Goal: Task Accomplishment & Management: Complete application form

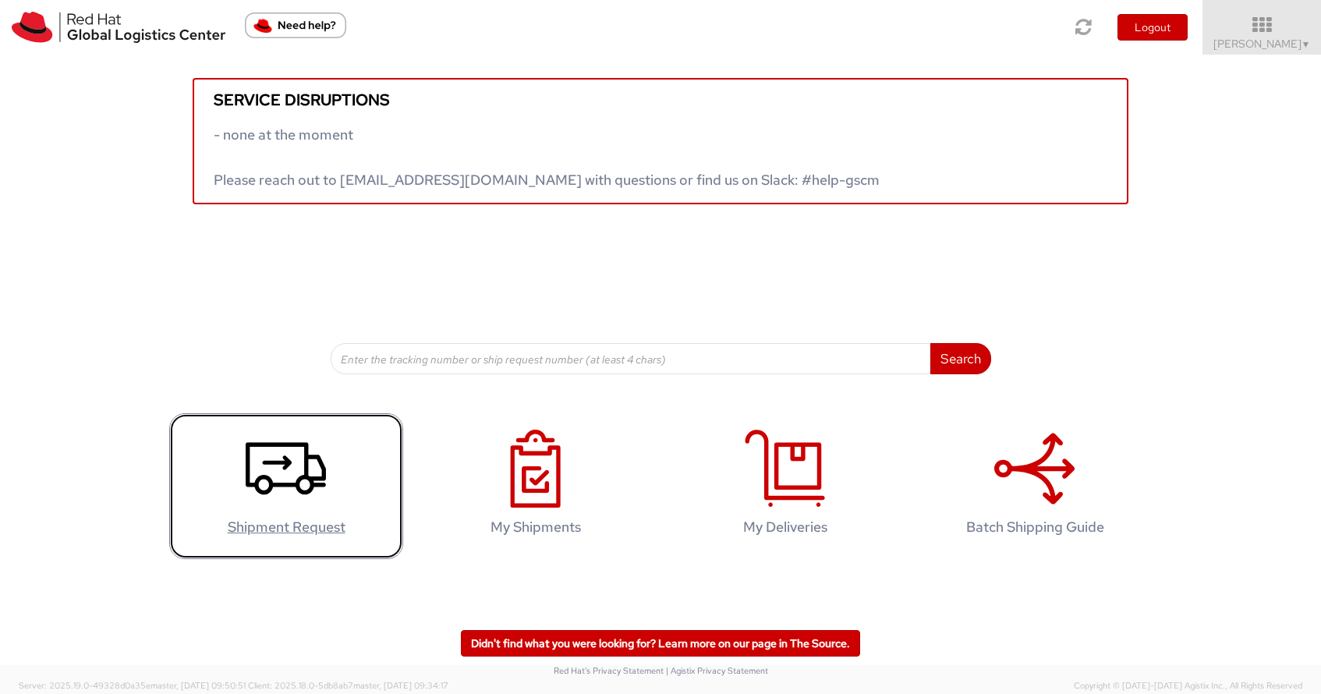
click at [274, 478] on icon at bounding box center [286, 469] width 80 height 78
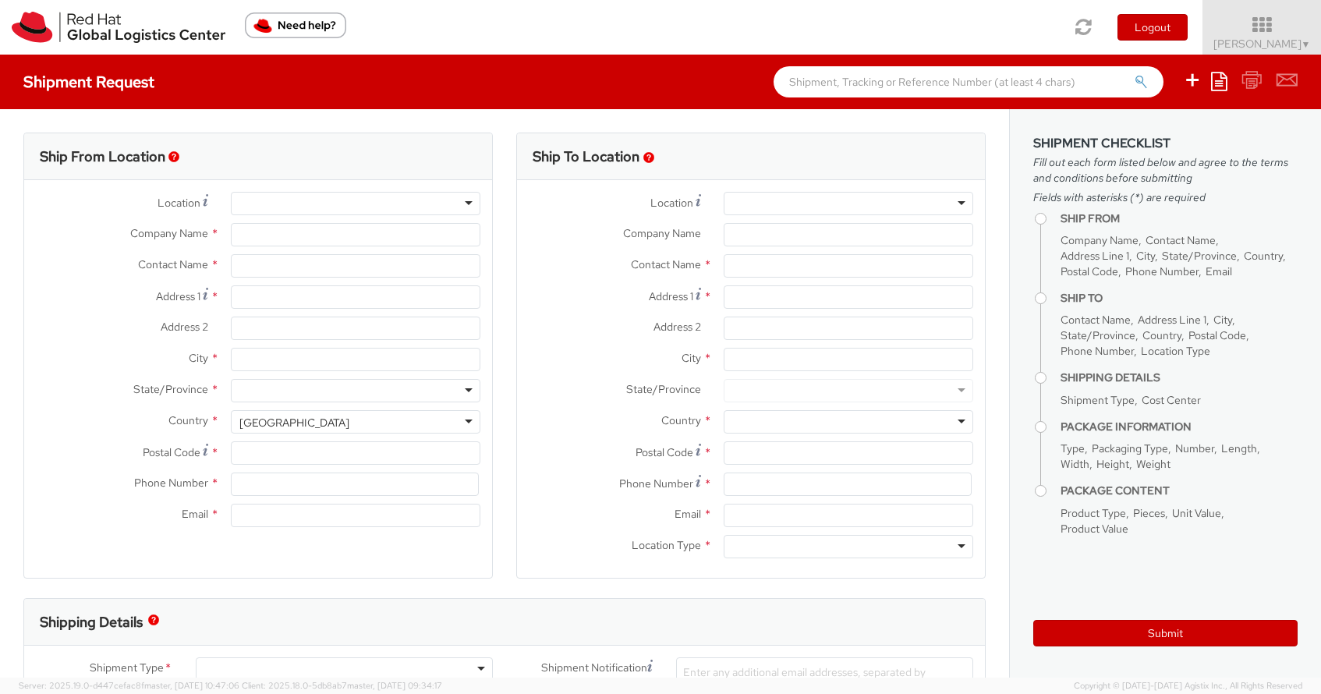
select select
select select "655"
click at [444, 192] on div at bounding box center [356, 203] width 250 height 23
click at [459, 200] on div at bounding box center [356, 203] width 250 height 23
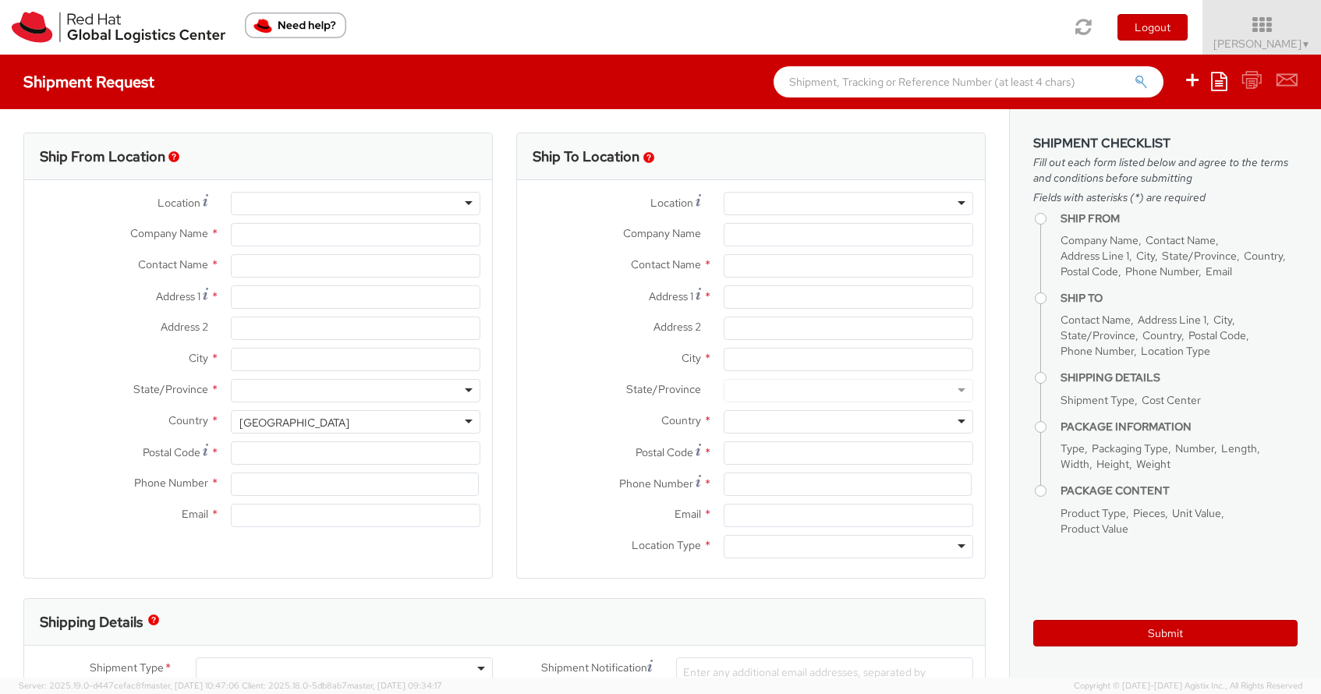
click at [476, 200] on div at bounding box center [356, 203] width 250 height 23
click at [469, 204] on div at bounding box center [356, 203] width 250 height 23
type input "Red Hat Limited"
type input "[PERSON_NAME]"
type input "[GEOGRAPHIC_DATA]"
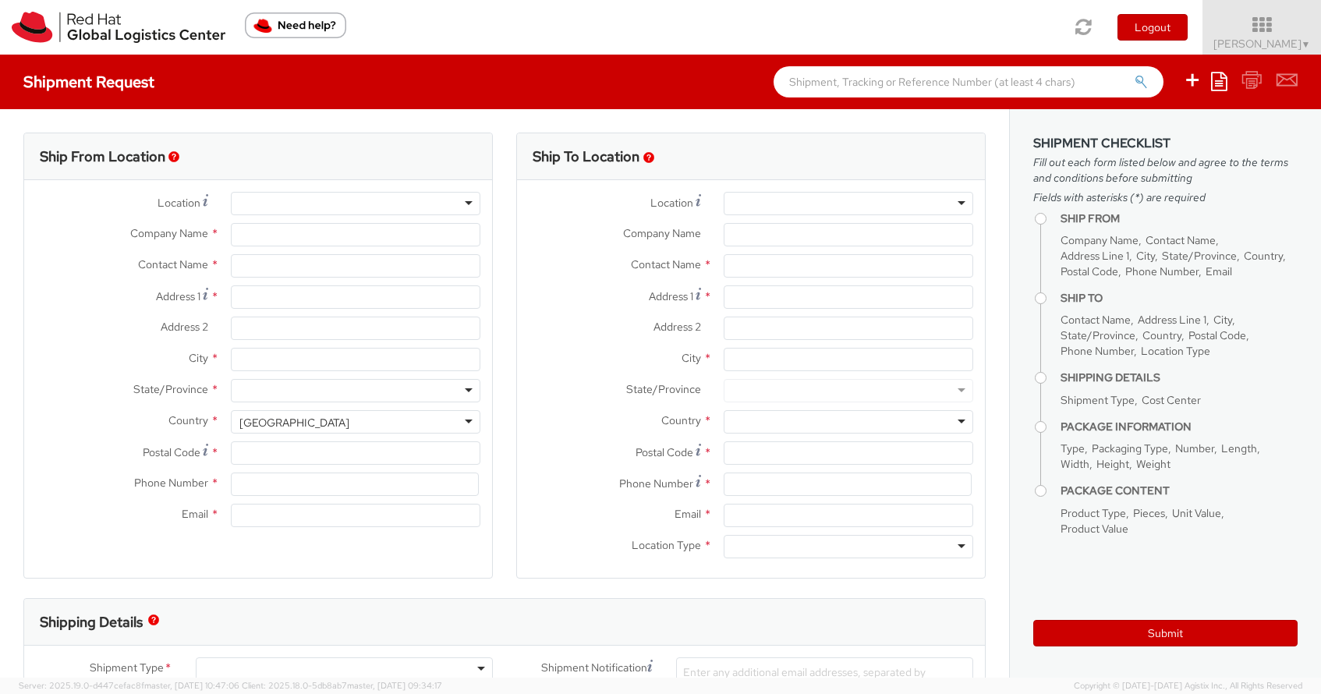
type input "1st Floor"
type input "WATERFORD"
type input "X91NY33"
type input "35351810147"
type input "[EMAIL_ADDRESS][DOMAIN_NAME]"
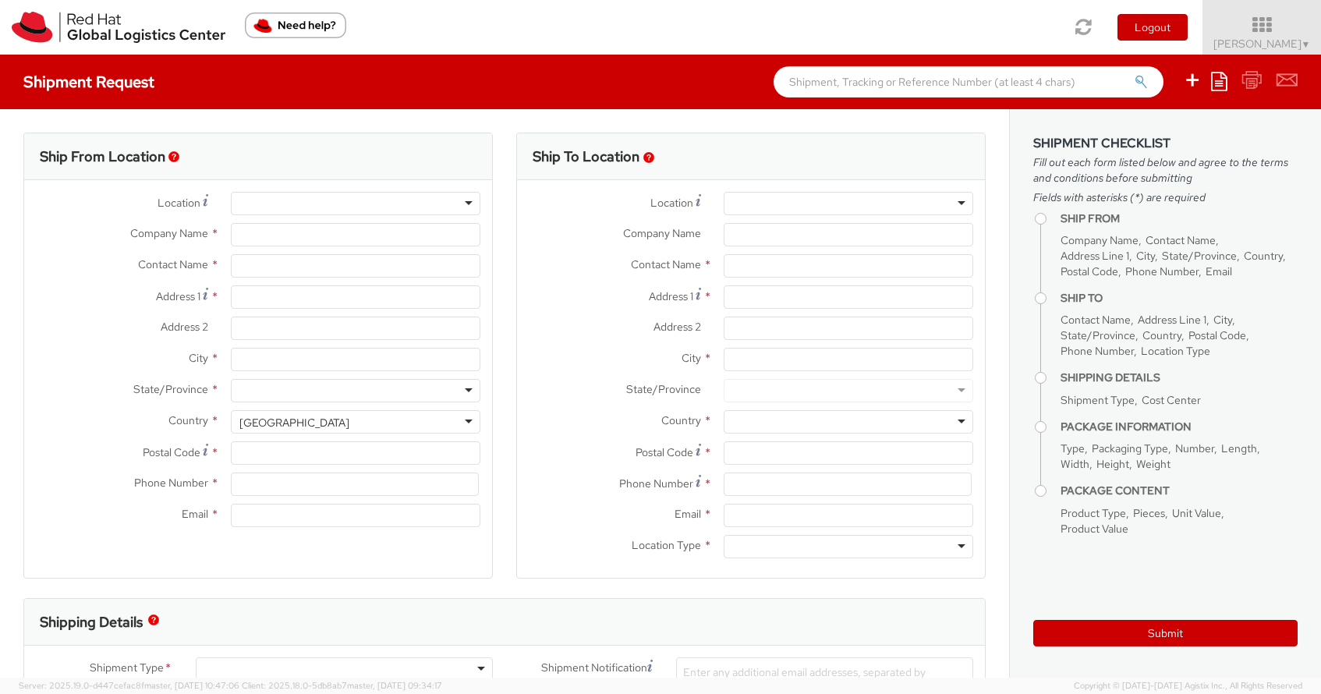
select select "CM"
select select "KGS"
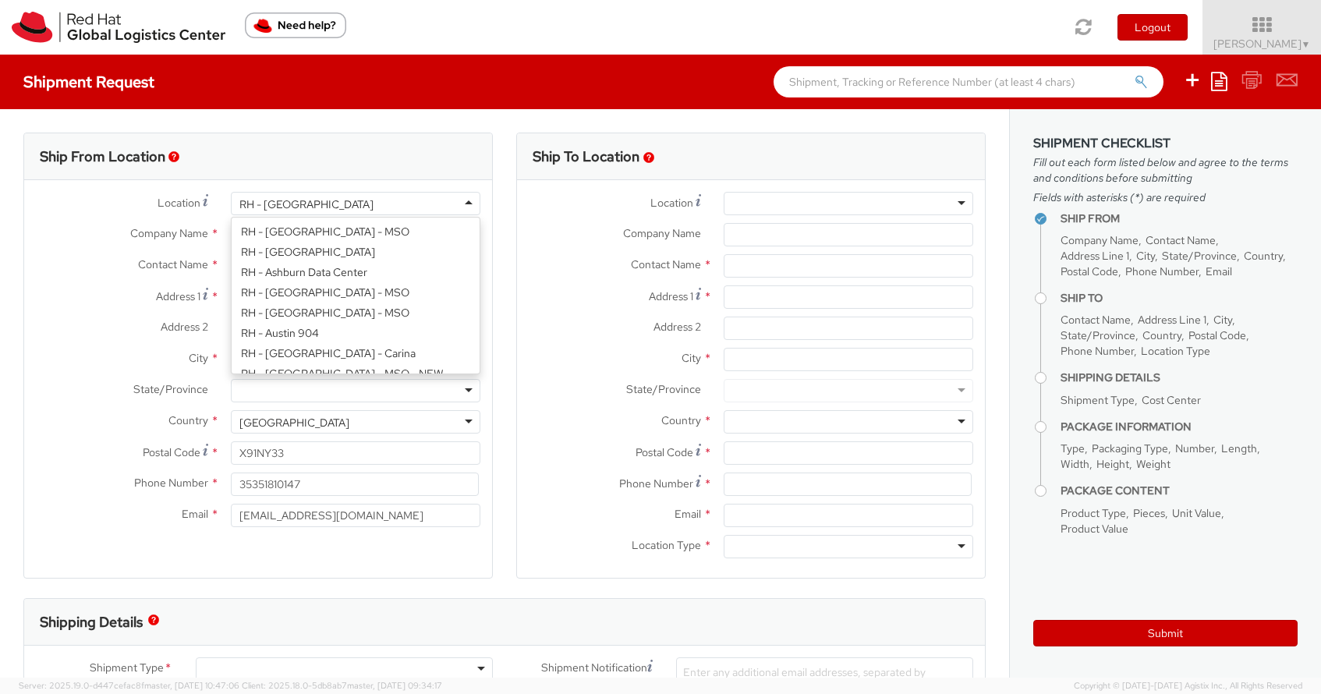
scroll to position [2532, 0]
click at [292, 214] on div "RH - Waterford City" at bounding box center [356, 203] width 250 height 23
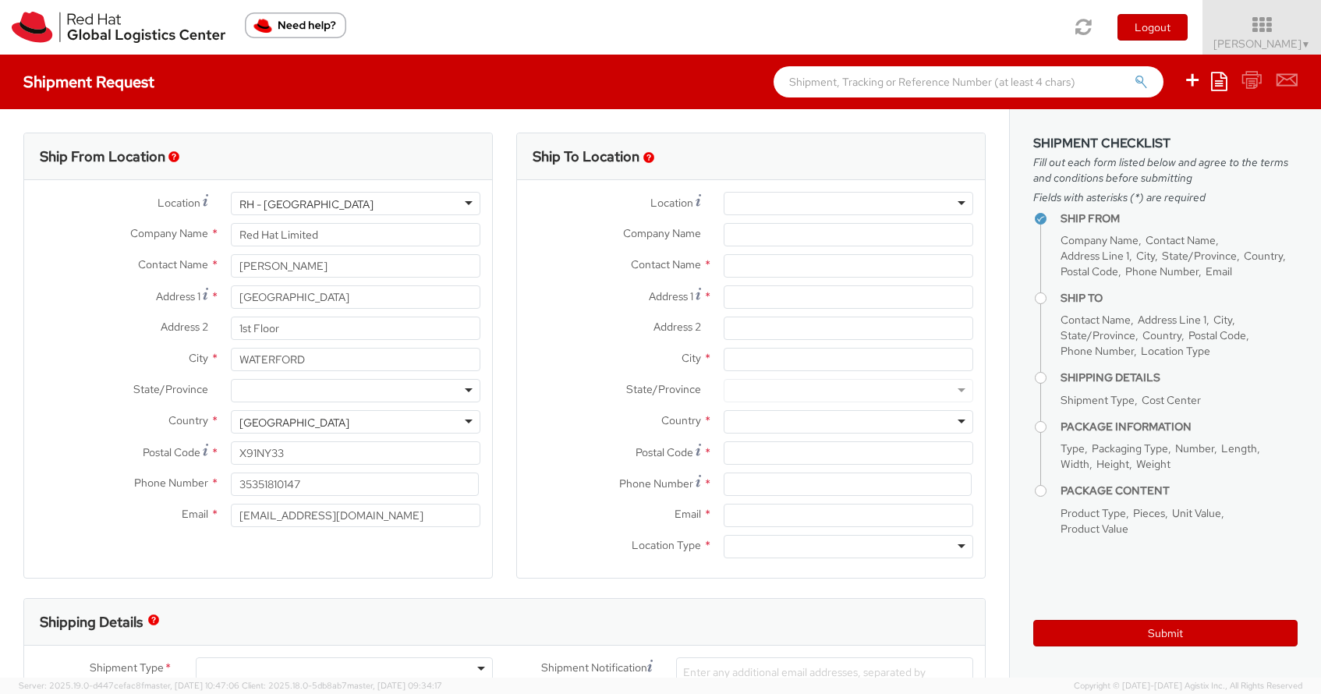
click at [394, 160] on div "Ship From Location" at bounding box center [258, 156] width 468 height 47
click at [360, 572] on div "Ship From Location Location * RH - Waterford City RH - Waterford City RH - Amst…" at bounding box center [257, 356] width 469 height 446
click at [304, 485] on input "35351810147" at bounding box center [355, 484] width 248 height 23
click at [766, 196] on div at bounding box center [849, 203] width 250 height 23
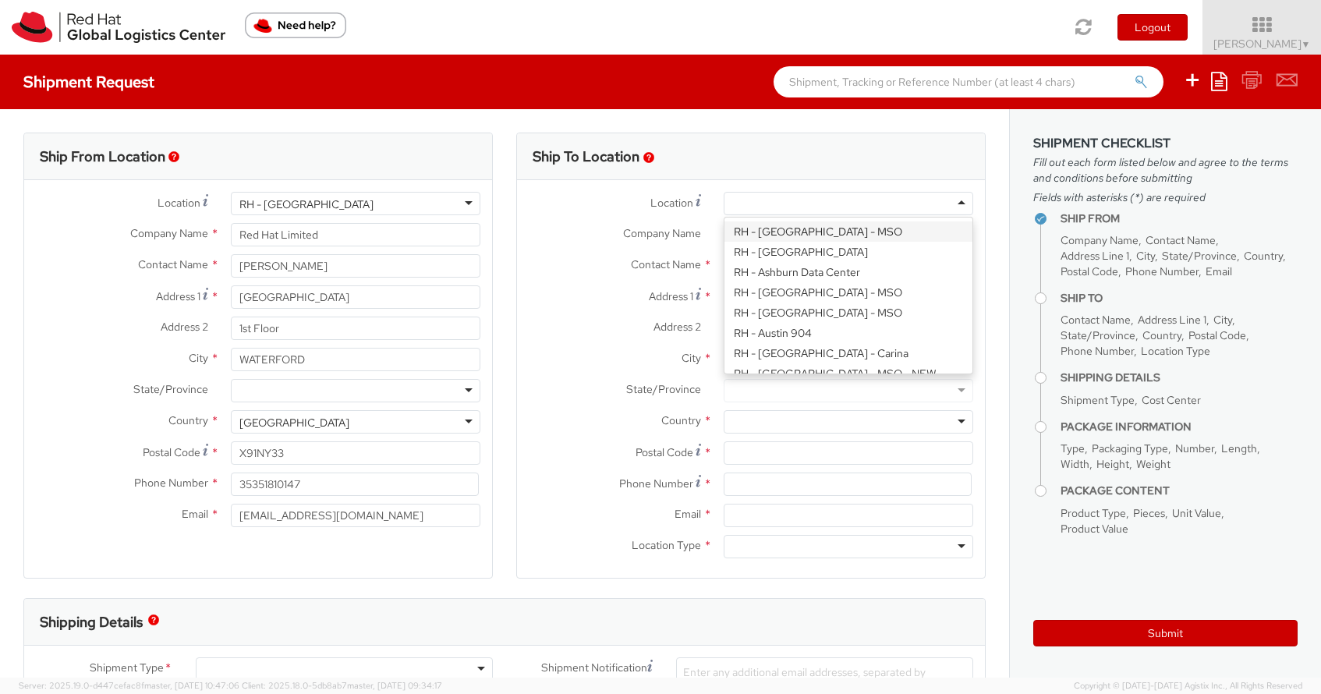
paste input "RH - Brno - Tech Park Brno - B Attn: Red Hat IT - Endpoint Systems Red Hat Czec…"
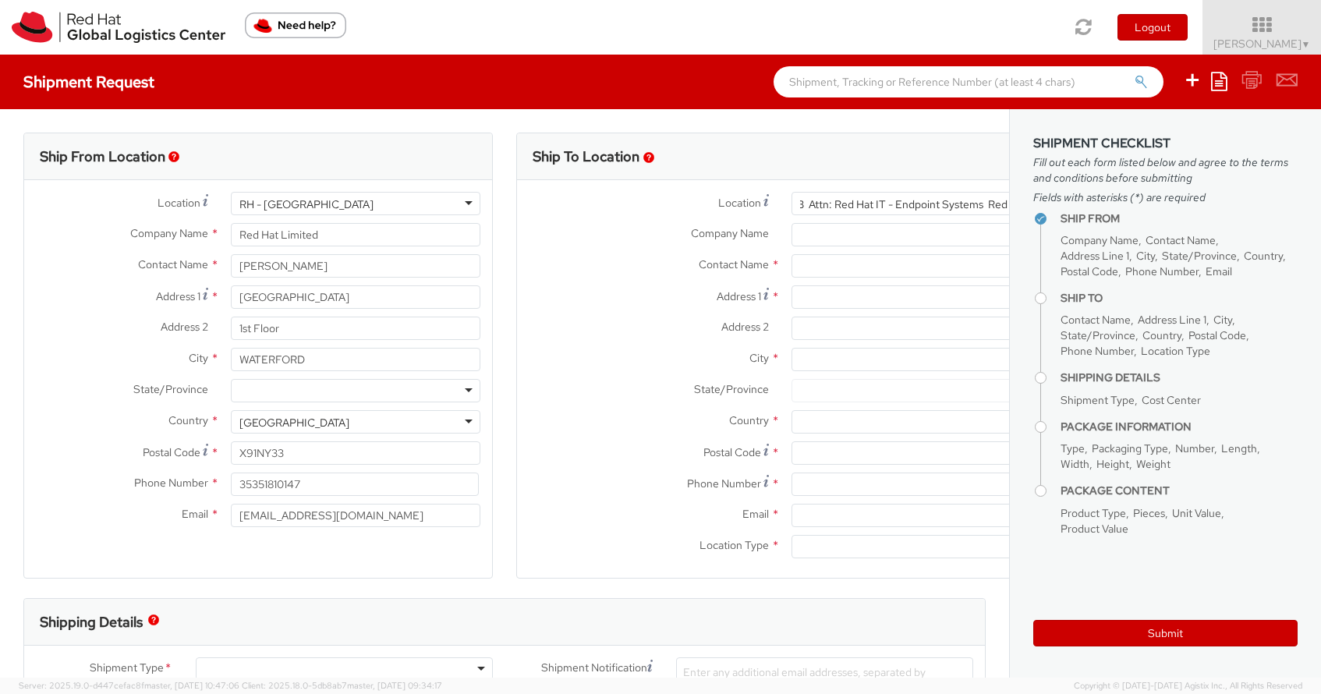
drag, startPoint x: 792, startPoint y: 202, endPoint x: 1031, endPoint y: 200, distance: 238.6
click at [1040, 200] on div "Ship From Location Location * RH - Waterford City RH - Waterford City RH - Amst…" at bounding box center [660, 393] width 1321 height 568
drag, startPoint x: 994, startPoint y: 206, endPoint x: 740, endPoint y: 198, distance: 254.3
click at [740, 198] on div "Location *" at bounding box center [832, 203] width 630 height 23
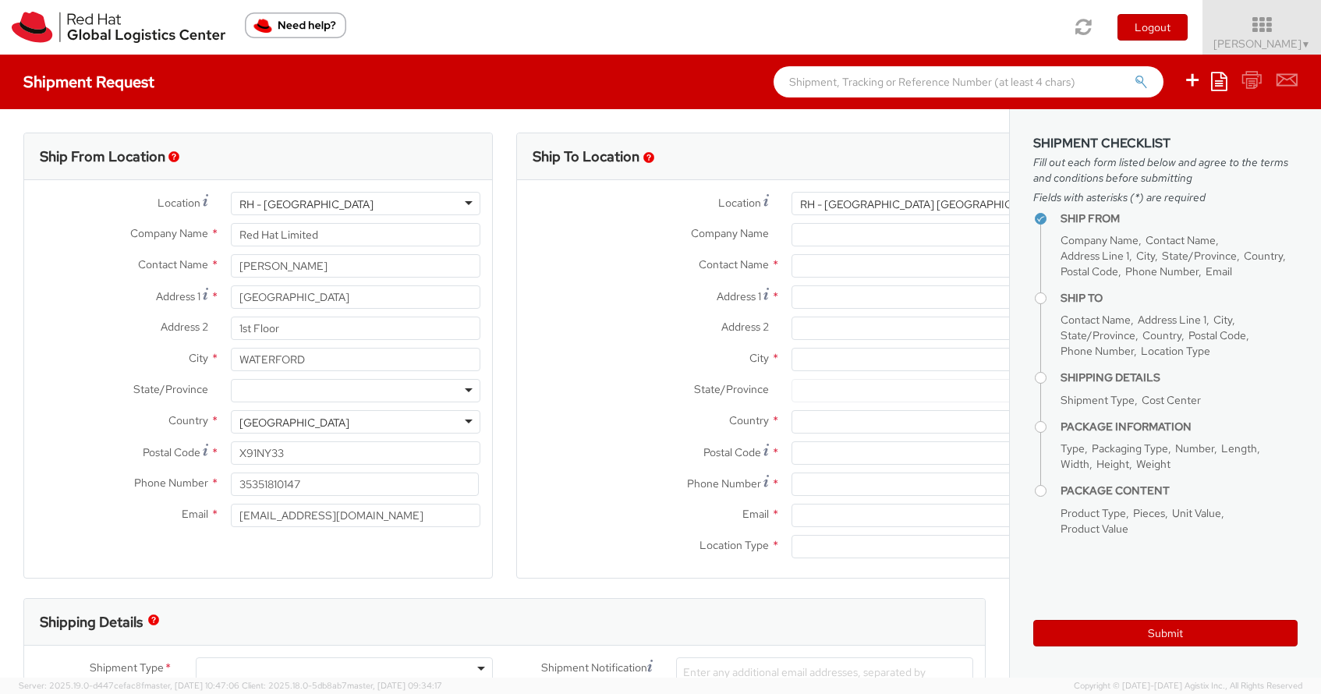
type input "kynova 647/111 Brno 621 00"
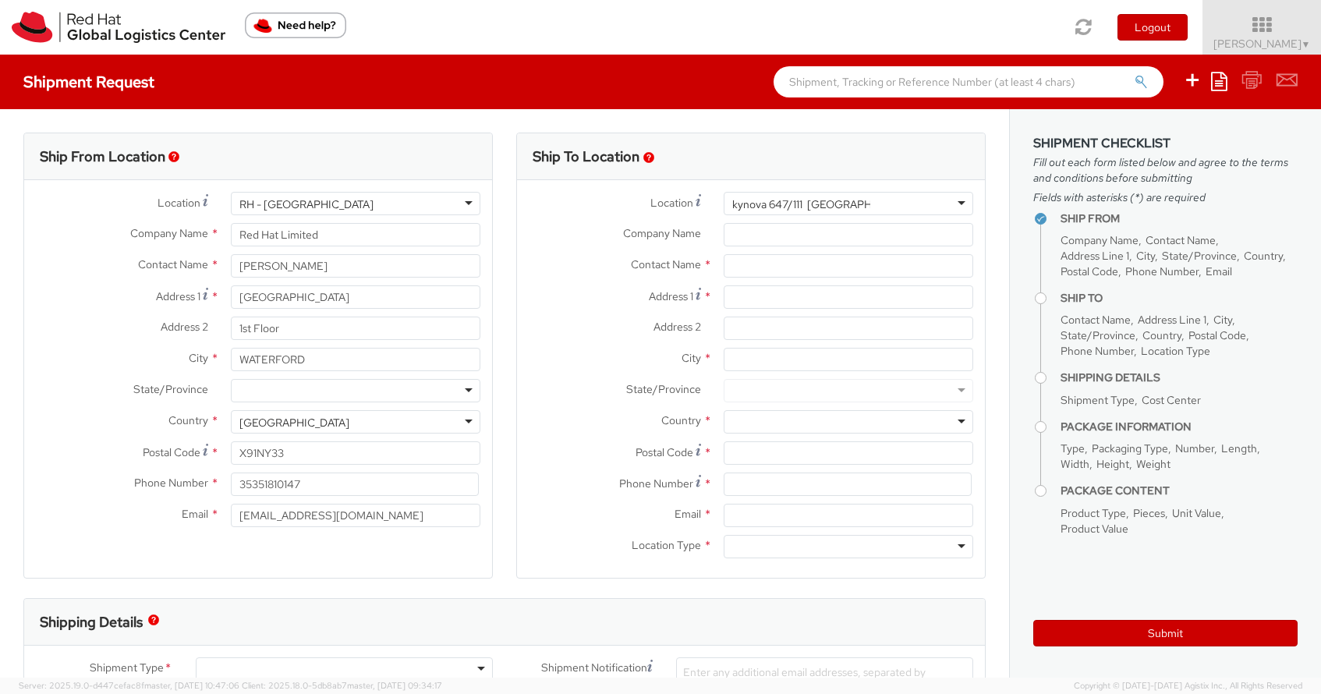
click at [965, 200] on div at bounding box center [849, 203] width 250 height 23
drag, startPoint x: 902, startPoint y: 200, endPoint x: 633, endPoint y: 196, distance: 269.0
click at [633, 196] on div "Location *" at bounding box center [751, 203] width 468 height 23
drag, startPoint x: 873, startPoint y: 204, endPoint x: 741, endPoint y: 200, distance: 131.8
click at [742, 200] on div at bounding box center [849, 203] width 250 height 23
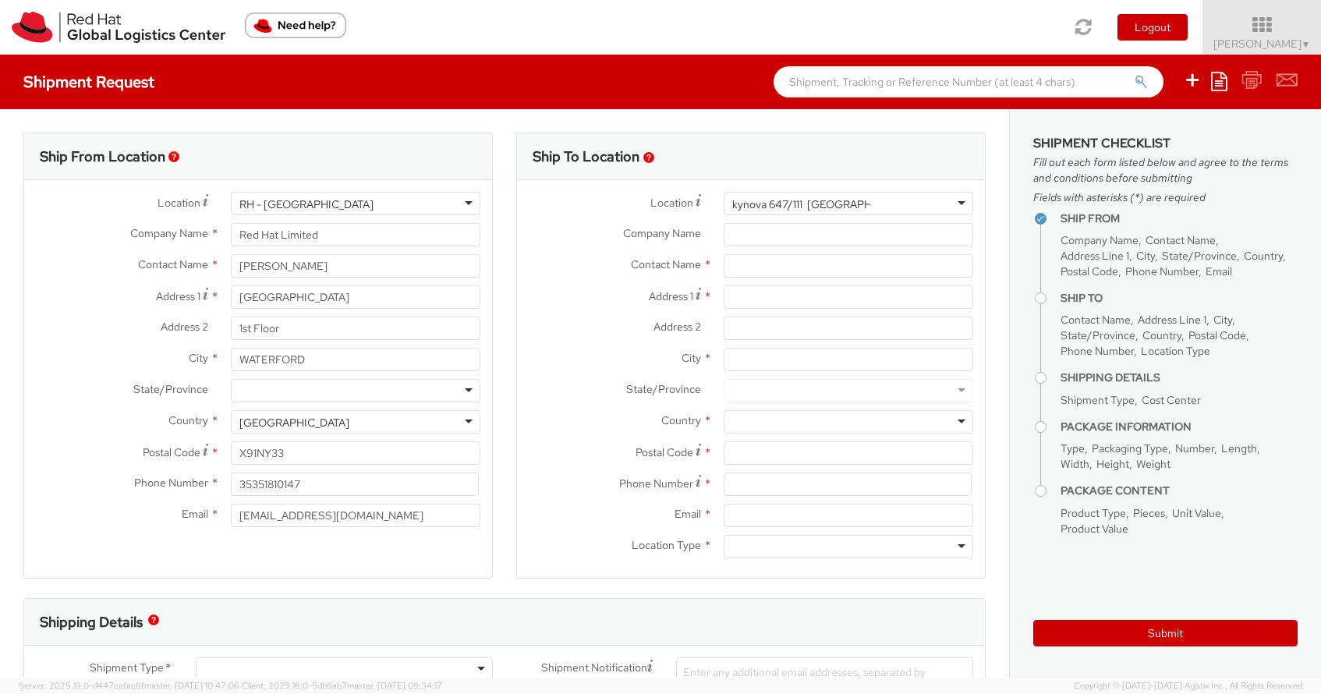
drag, startPoint x: 733, startPoint y: 200, endPoint x: 910, endPoint y: 214, distance: 177.6
click at [910, 214] on div at bounding box center [849, 203] width 250 height 23
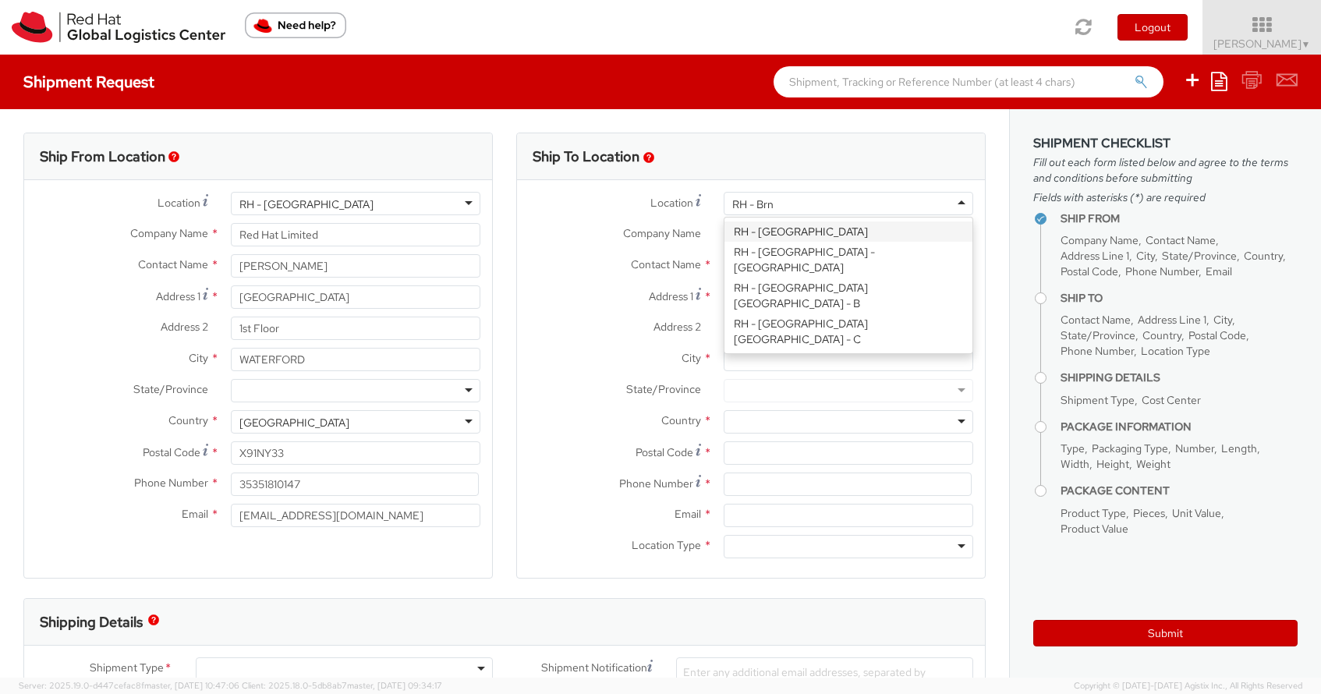
type input "RH - Brno"
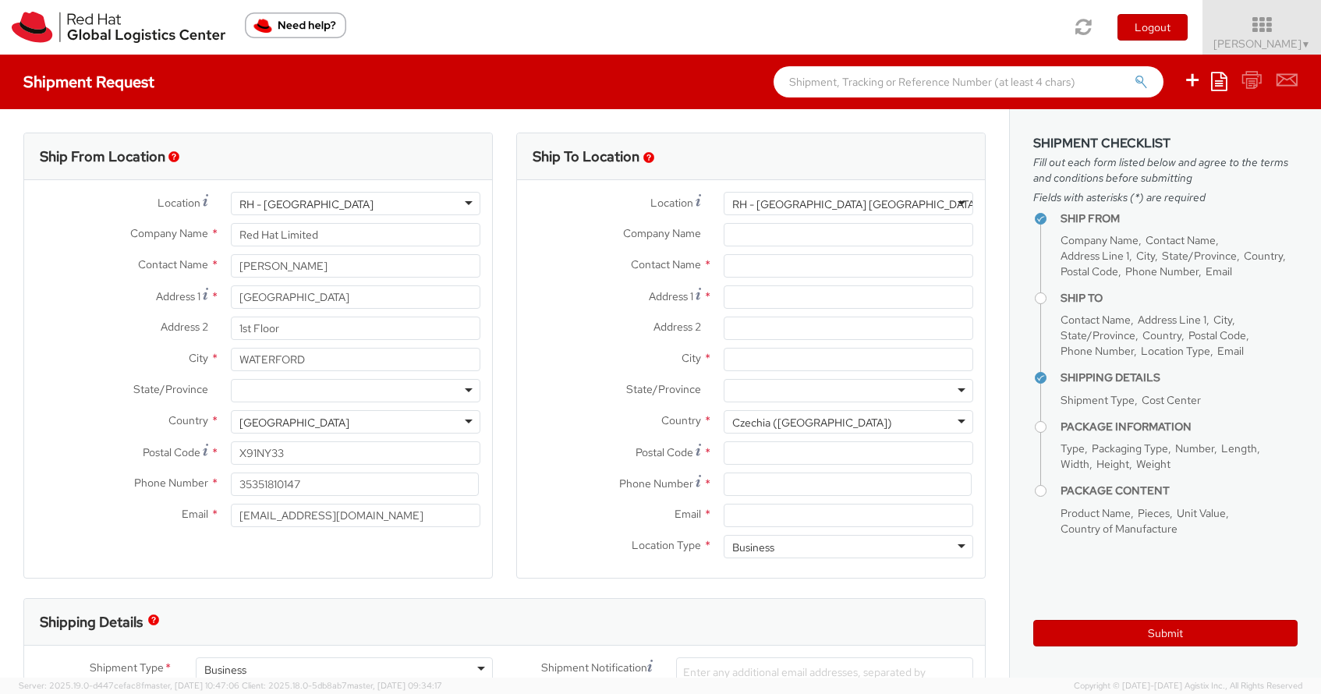
type input "Red Hat Czech s.r.o."
type input "Purkynova 647/111"
type input "[GEOGRAPHIC_DATA]"
type input "621 00"
type input "420 532 294 555"
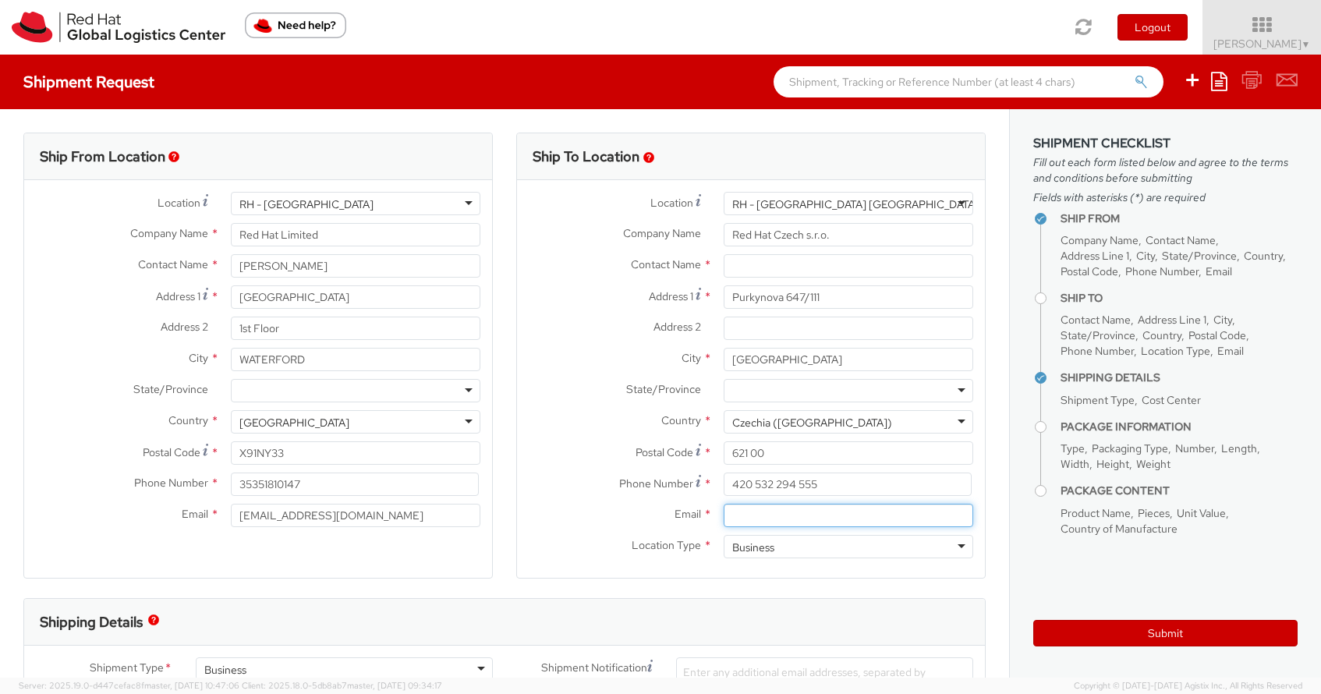
click at [797, 517] on input "Email *" at bounding box center [849, 515] width 250 height 23
paste input "[EMAIL_ADDRESS][DOMAIN_NAME]"
type input "[EMAIL_ADDRESS][DOMAIN_NAME]"
click at [816, 572] on div "Location * RH - Brno - Tech Park Brno - B RH - Brno - Tech Park Brno - B RH - A…" at bounding box center [751, 379] width 468 height 398
click at [809, 264] on input "text" at bounding box center [849, 265] width 250 height 23
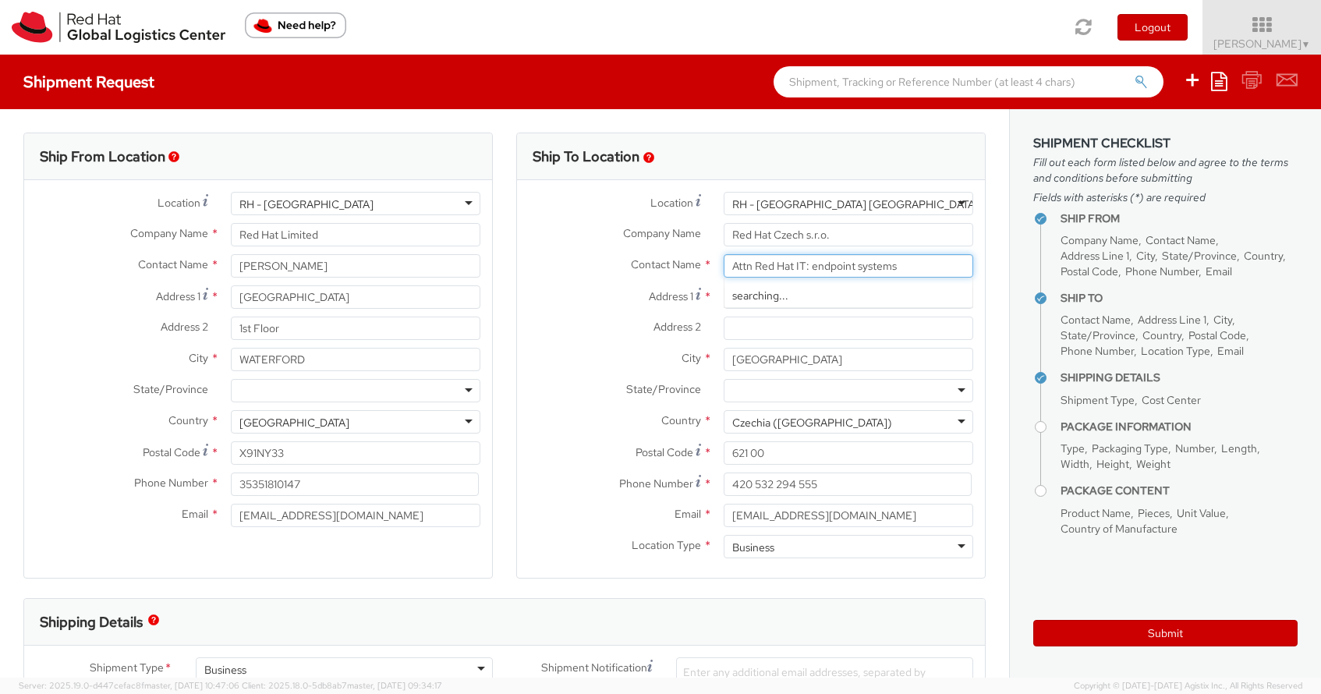
type input "Attn Red Hat IT: endpoint systems"
click at [846, 613] on div "Shipping Details" at bounding box center [504, 622] width 961 height 47
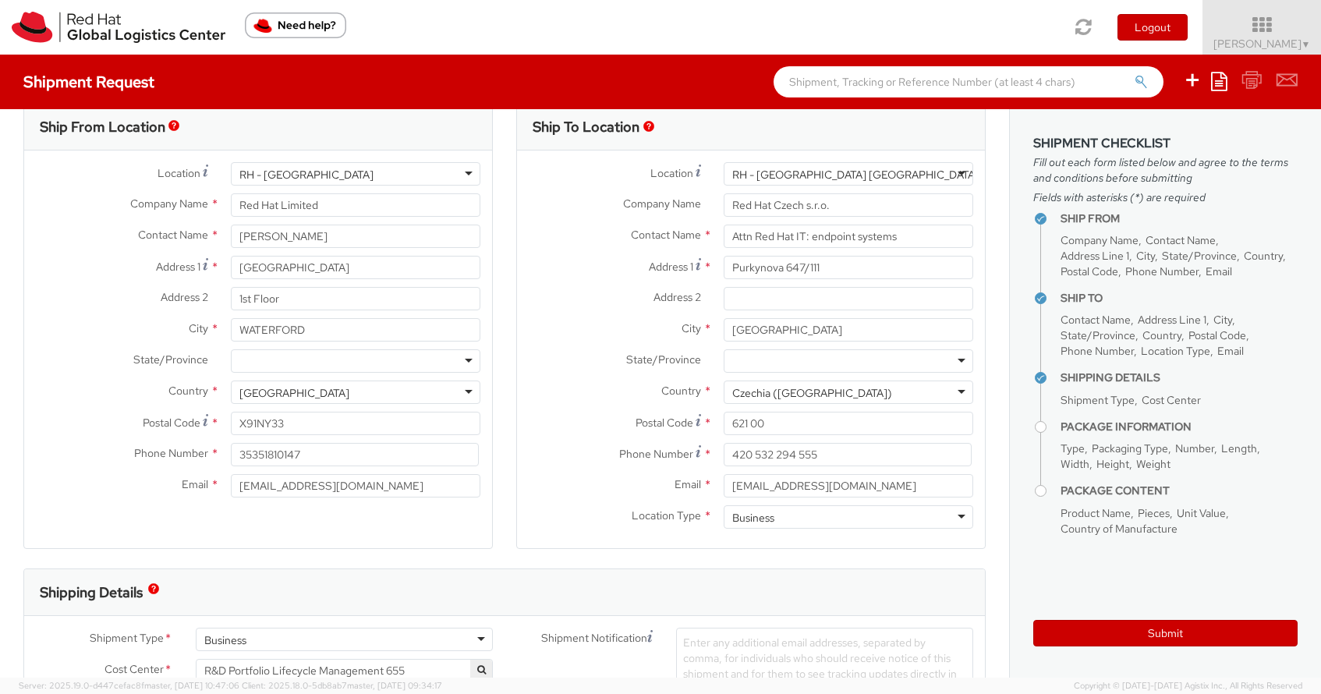
scroll to position [31, 0]
click at [504, 444] on div "Ship From Location Location * RH - Waterford City RH - Waterford City RH - Amst…" at bounding box center [258, 333] width 493 height 465
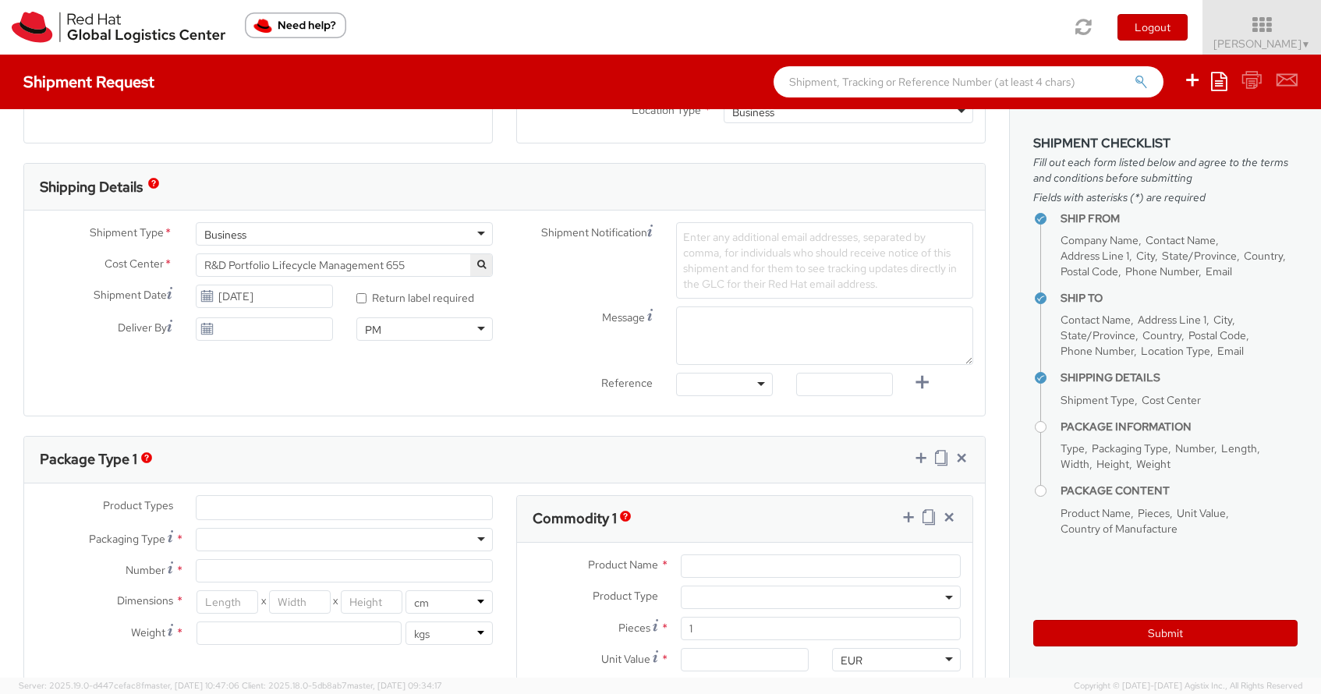
scroll to position [437, 0]
click at [430, 263] on span "R&D Portfolio Lifecycle Management 655" at bounding box center [344, 264] width 280 height 14
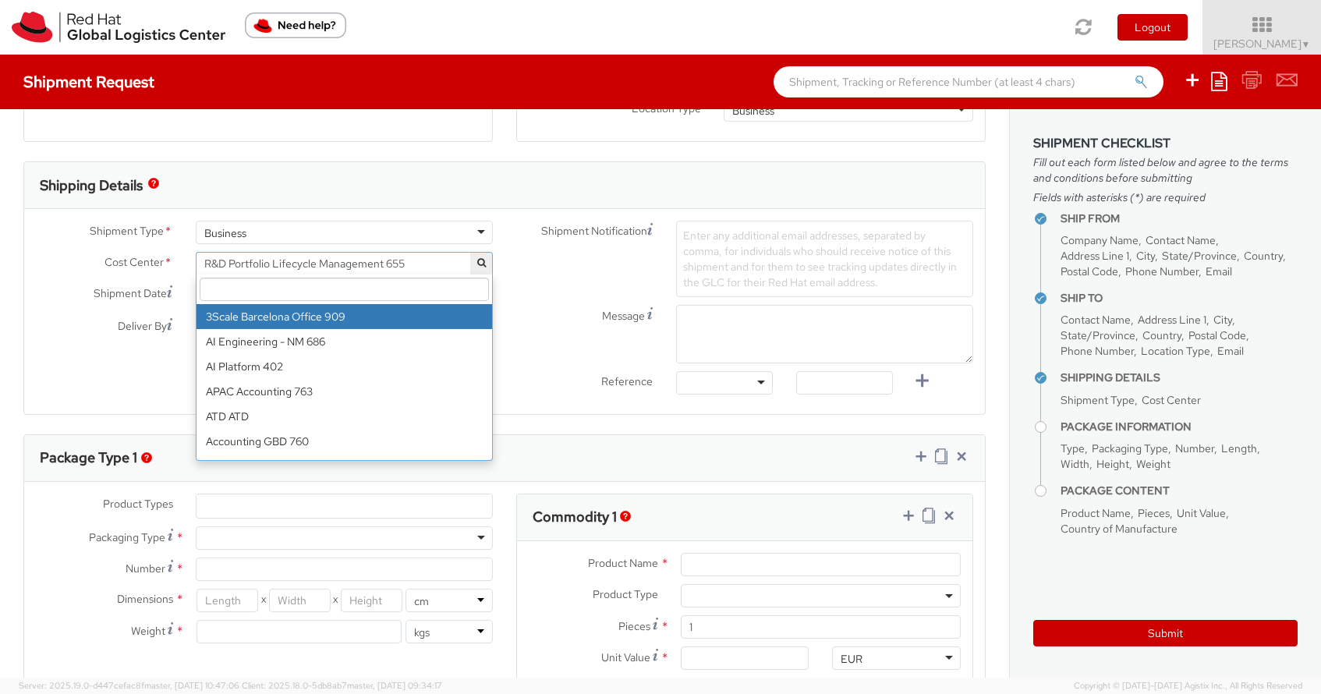
click at [346, 259] on span "R&D Portfolio Lifecycle Management 655" at bounding box center [344, 264] width 280 height 14
click at [268, 271] on span "R&D Portfolio Lifecycle Management 655" at bounding box center [344, 263] width 297 height 23
click at [347, 260] on span "R&D Portfolio Lifecycle Management 655" at bounding box center [344, 264] width 280 height 14
click at [412, 257] on span "R&D Portfolio Lifecycle Management 655" at bounding box center [344, 264] width 280 height 14
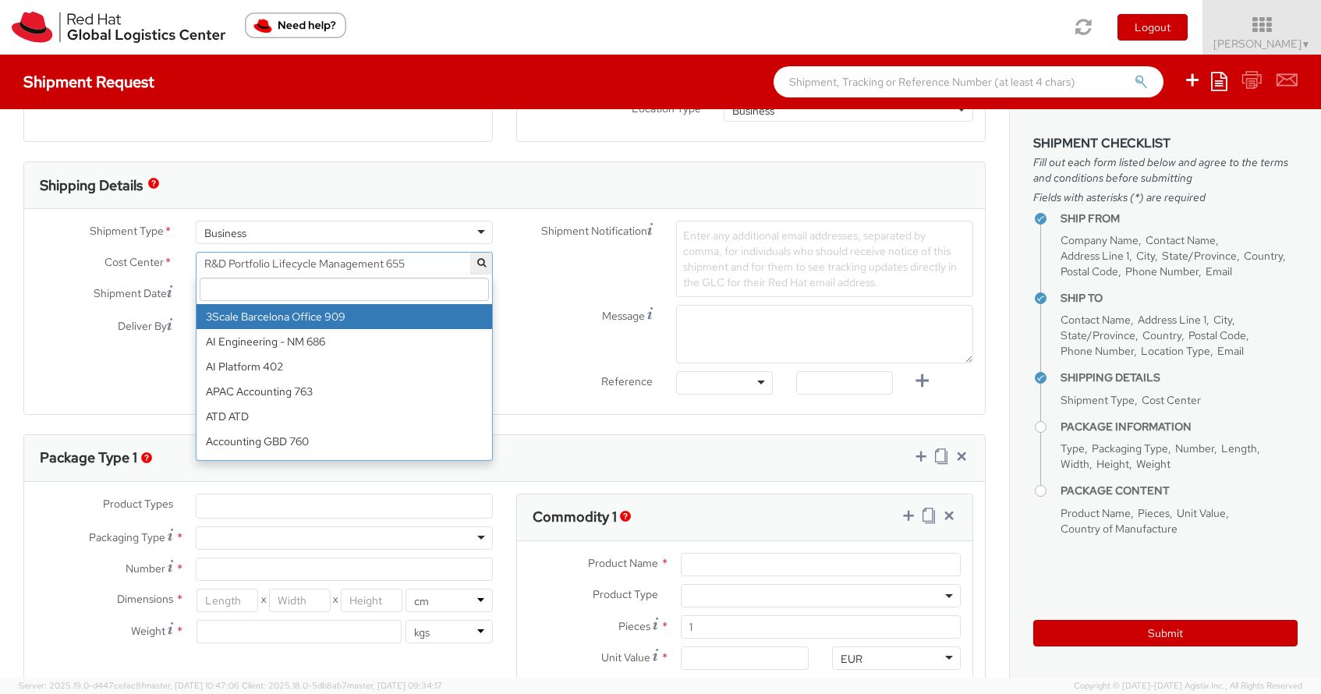
click at [412, 257] on span "R&D Portfolio Lifecycle Management 655" at bounding box center [344, 264] width 280 height 14
click at [395, 288] on input "search" at bounding box center [344, 289] width 289 height 23
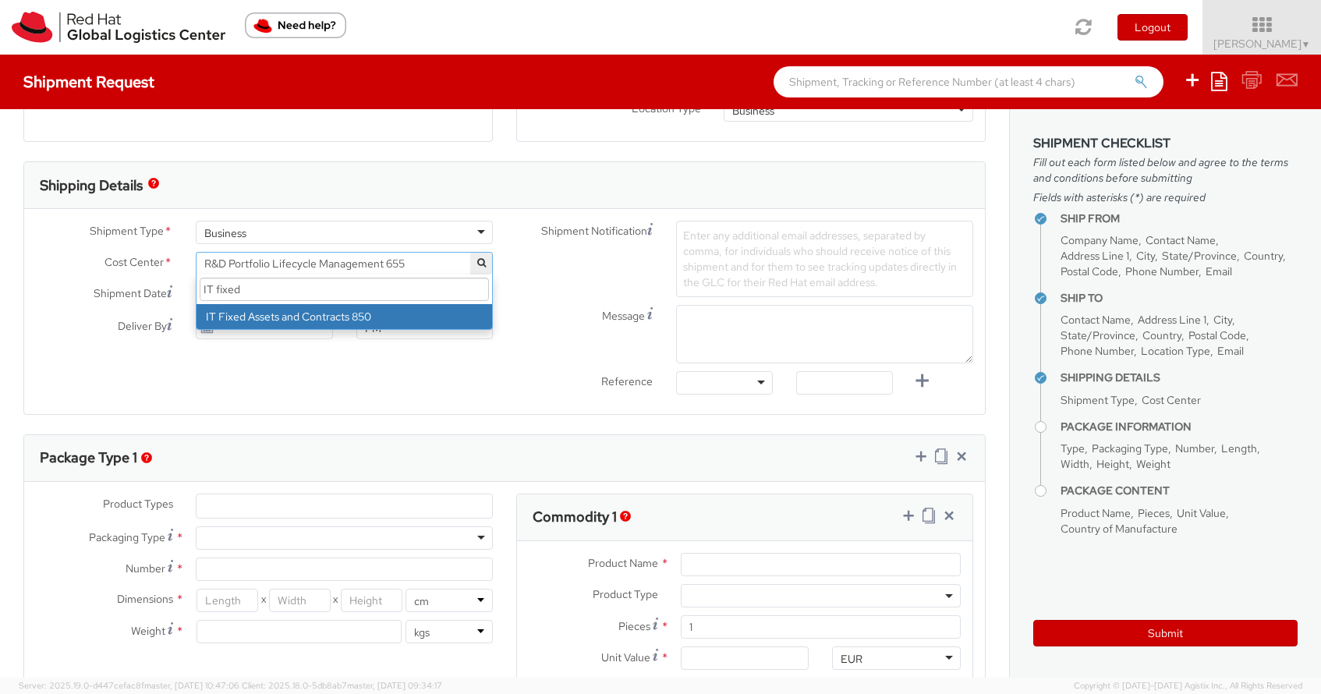
type input "IT fixed"
select select "850"
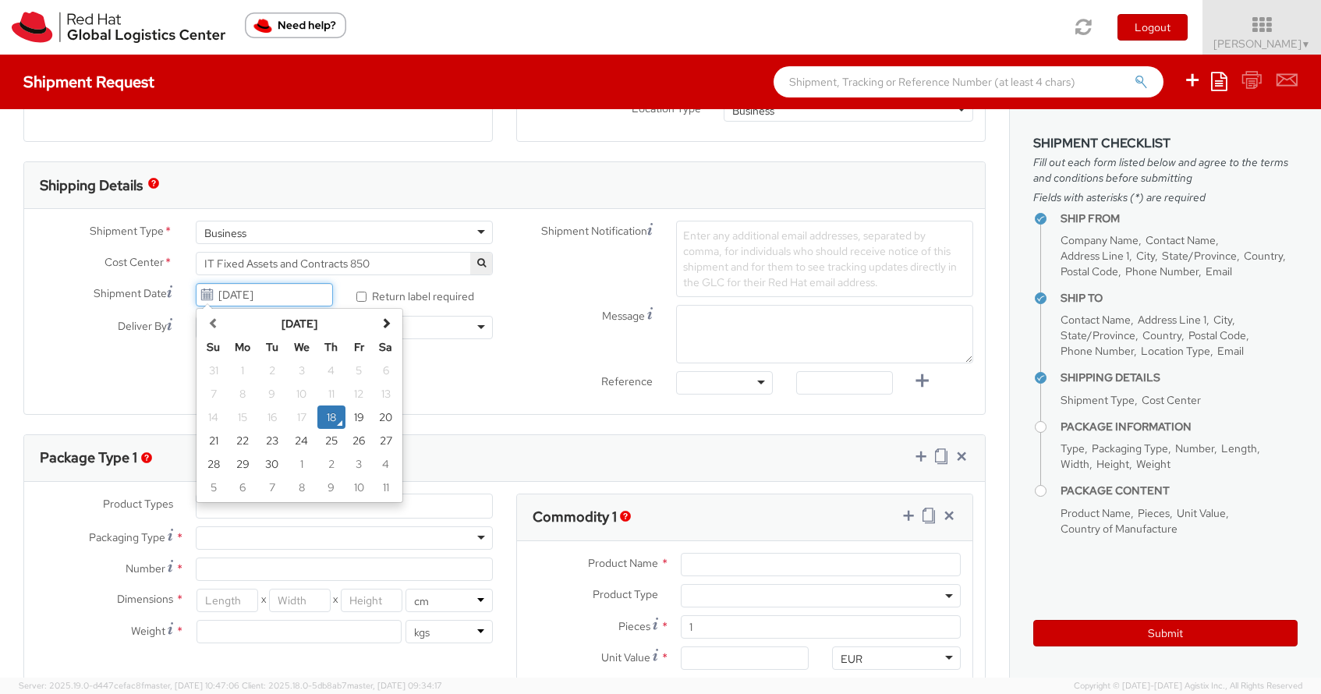
click at [299, 297] on input "09/18/2025" at bounding box center [264, 294] width 136 height 23
click at [270, 439] on td "23" at bounding box center [272, 440] width 28 height 23
type input "09/23/2025"
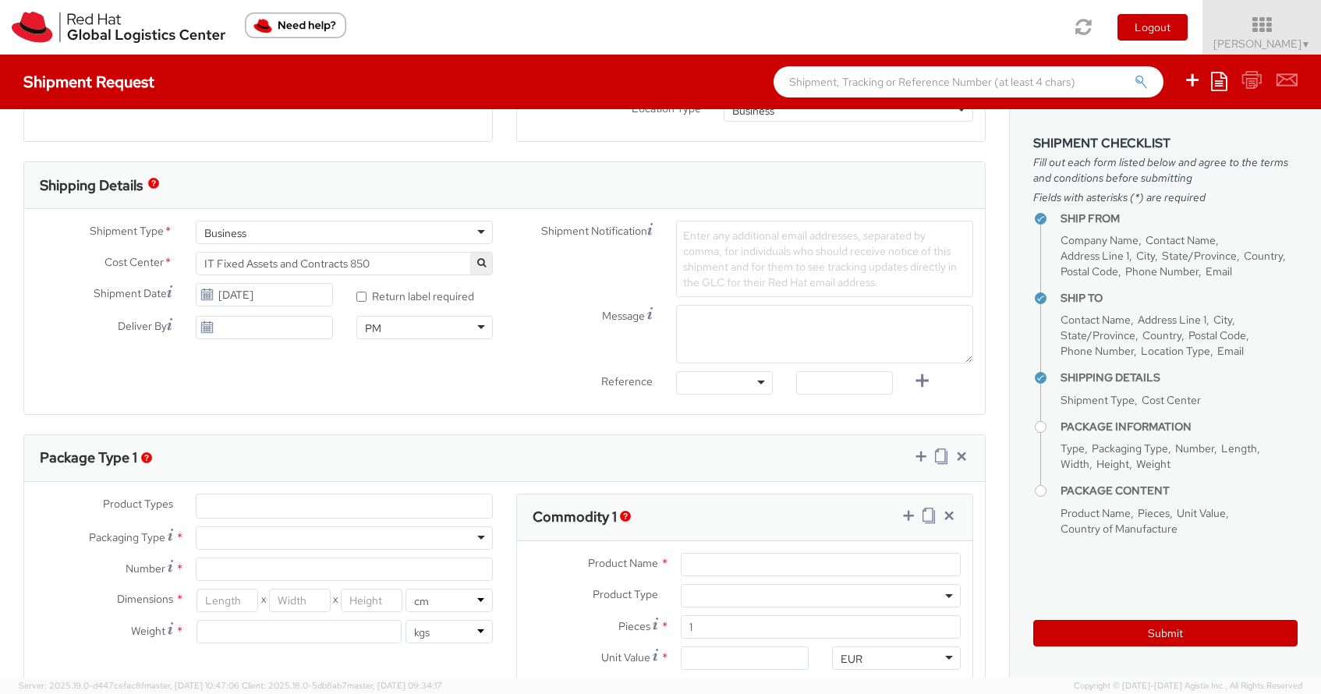
click at [761, 381] on div at bounding box center [724, 382] width 97 height 23
click at [837, 391] on input "text" at bounding box center [844, 382] width 97 height 23
type input "Task"
click at [876, 403] on div "Shipment Type * Business Business Business Cost Center * R&D Portfolio Lifecycl…" at bounding box center [504, 311] width 961 height 205
click at [470, 320] on div "PM" at bounding box center [424, 327] width 136 height 23
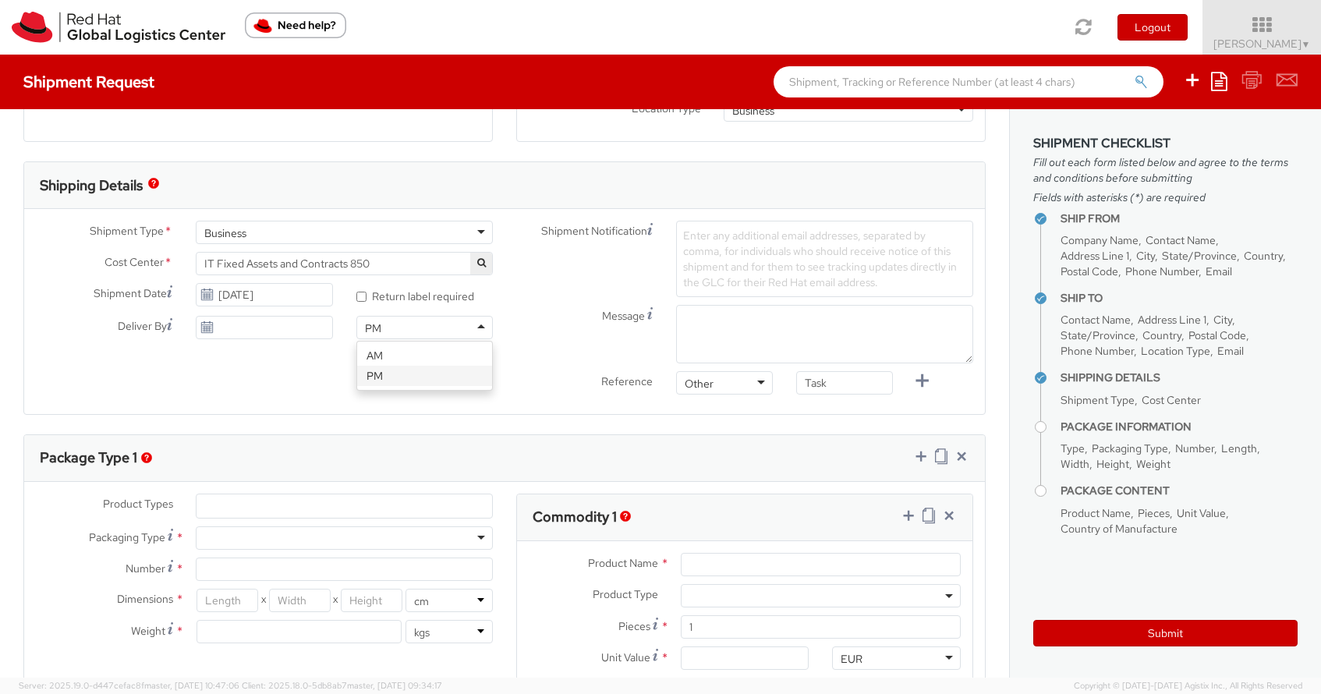
click at [565, 307] on label "Message" at bounding box center [584, 314] width 160 height 19
click at [676, 307] on textarea "Message" at bounding box center [824, 334] width 297 height 58
click at [412, 369] on div "Shipment Type * Business Business Business Cost Center * R&D Portfolio Lifecycl…" at bounding box center [504, 312] width 961 height 182
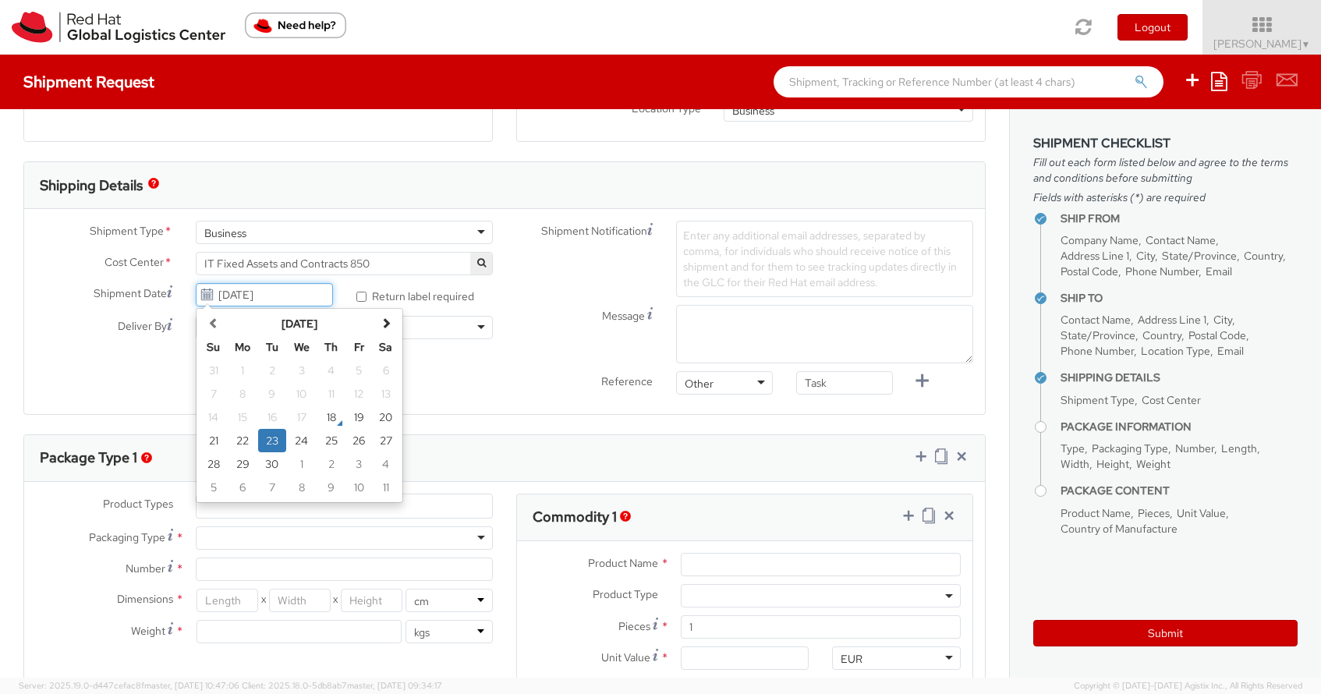
click at [319, 298] on input "09/23/2025" at bounding box center [264, 294] width 136 height 23
click at [494, 366] on div "Shipment Type * Business Business Business Cost Center * R&D Portfolio Lifecycl…" at bounding box center [504, 312] width 961 height 182
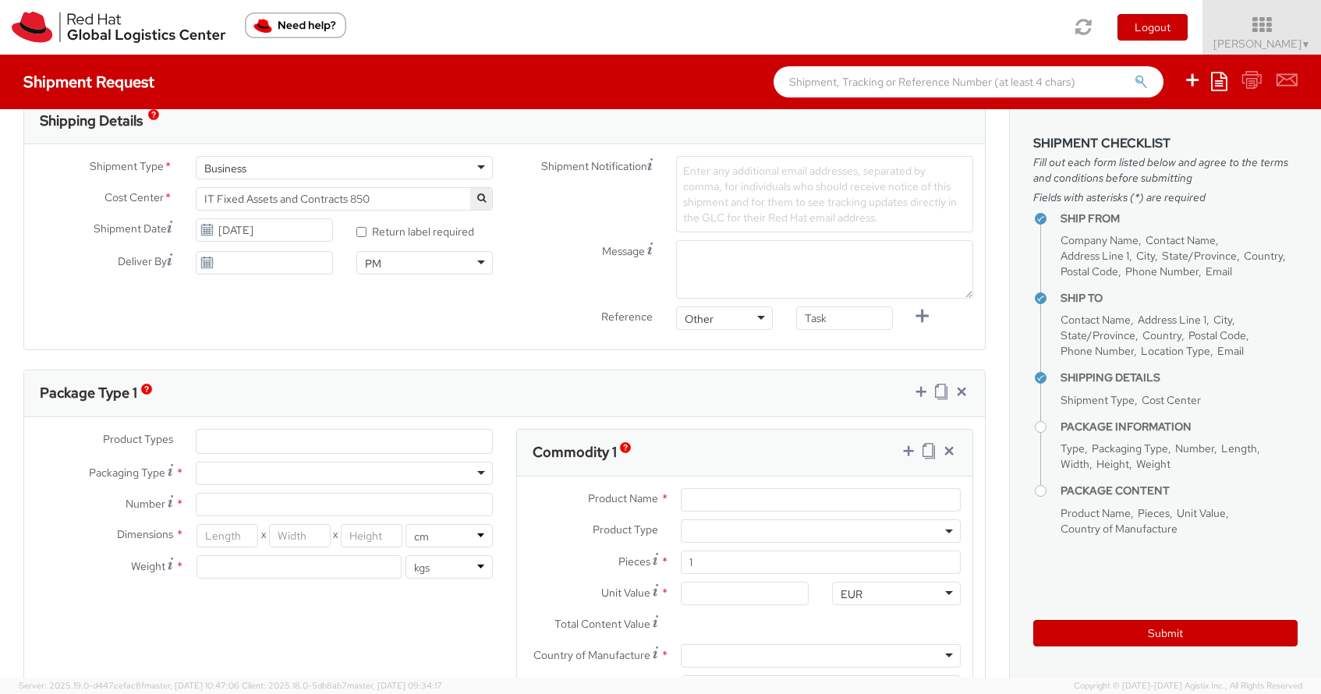
scroll to position [530, 0]
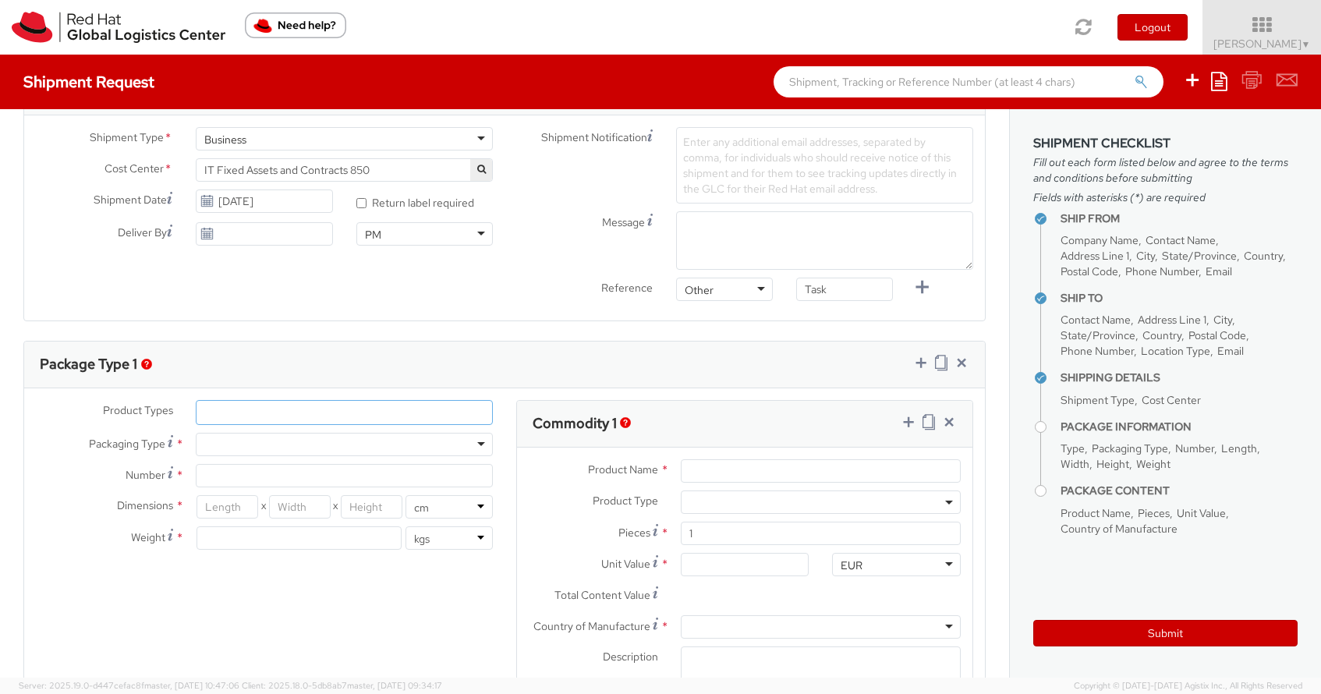
click at [252, 412] on ul at bounding box center [344, 412] width 296 height 23
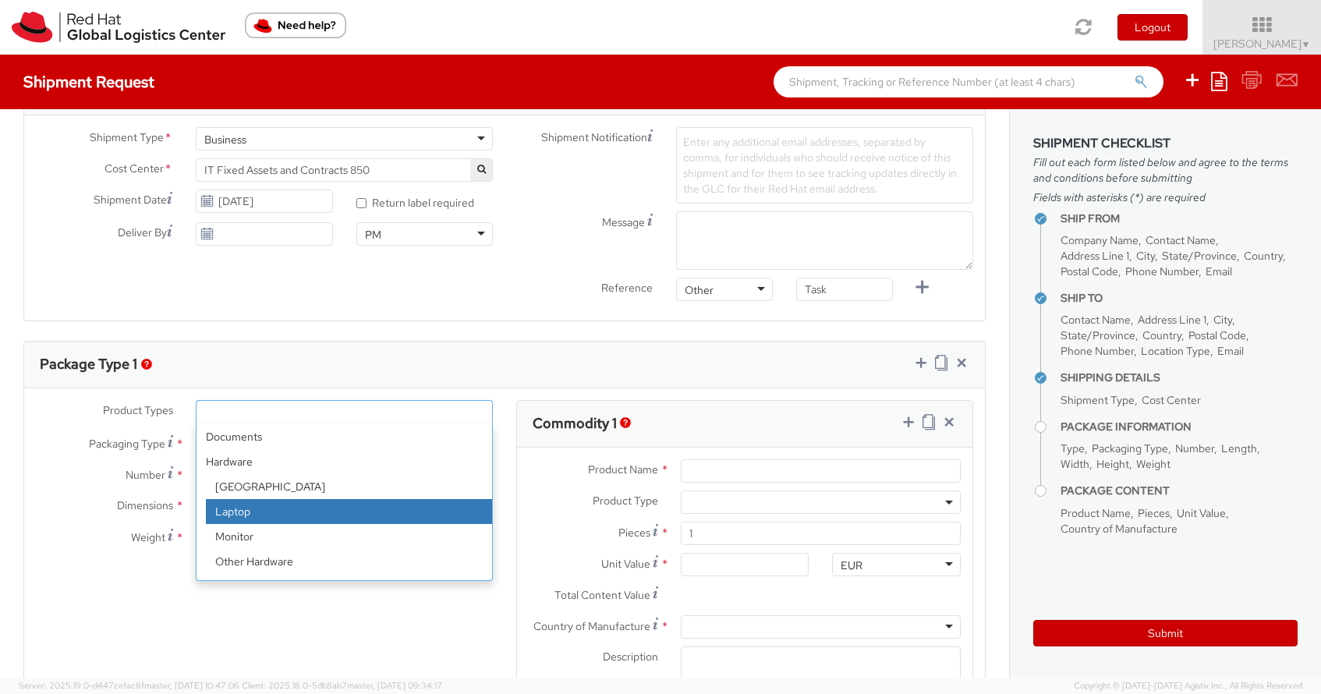
select select "LAPTOP"
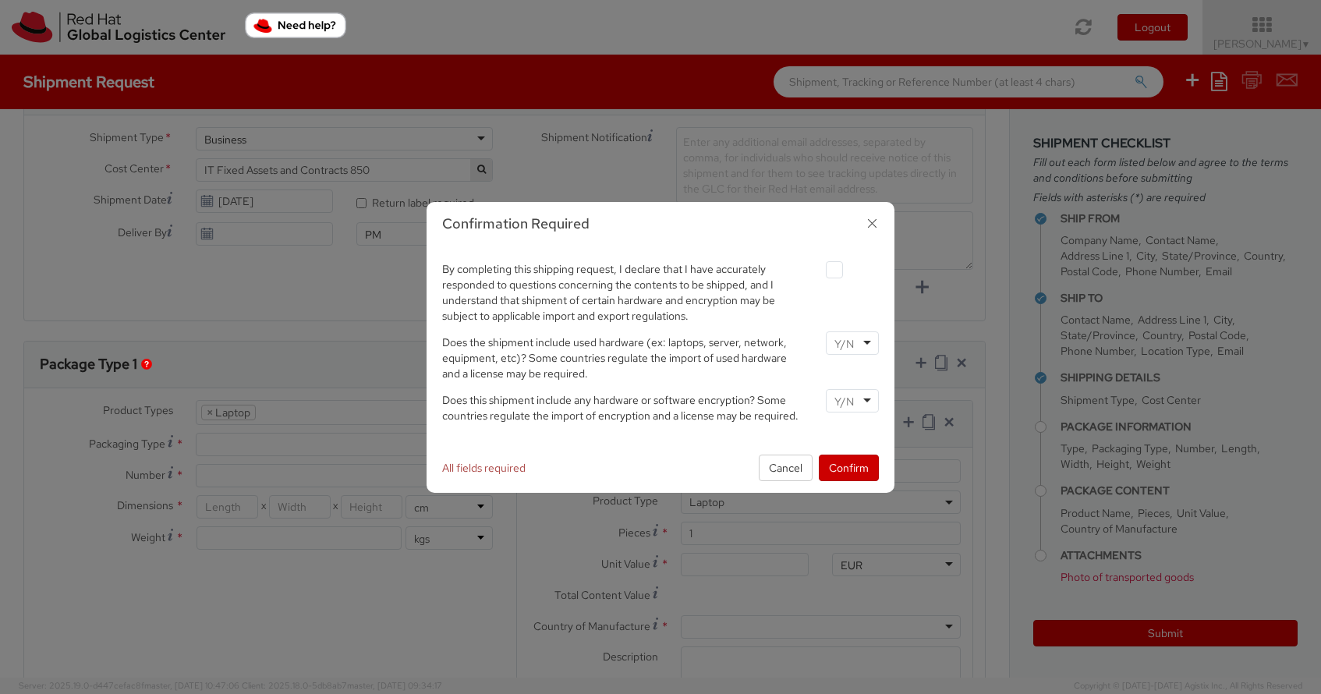
click at [836, 272] on label at bounding box center [834, 269] width 17 height 17
click at [821, 272] on input "checkbox" at bounding box center [816, 270] width 10 height 10
checkbox input "true"
click at [864, 342] on div at bounding box center [852, 342] width 53 height 23
click at [859, 385] on div "Does the shipment include used hardware (ex: laptops, server, network, equipmen…" at bounding box center [660, 360] width 460 height 58
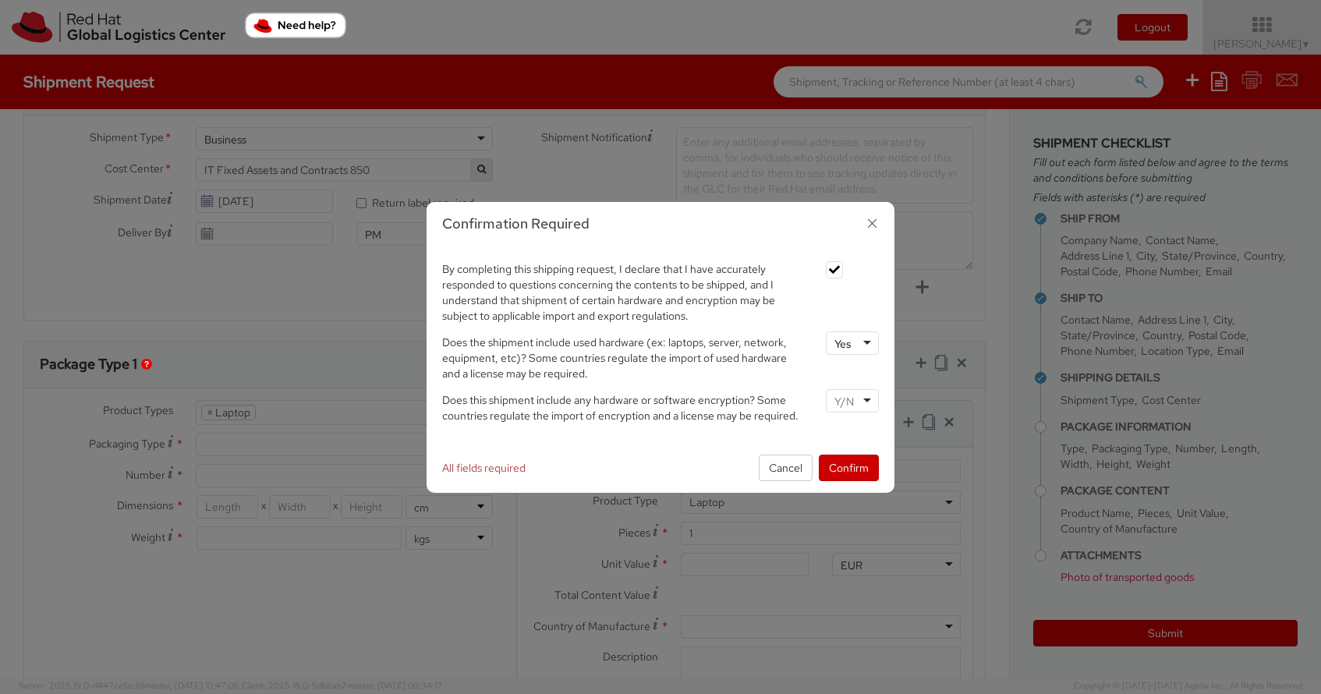
click at [861, 396] on div at bounding box center [852, 400] width 53 height 23
click at [842, 472] on button "Confirm" at bounding box center [849, 468] width 60 height 27
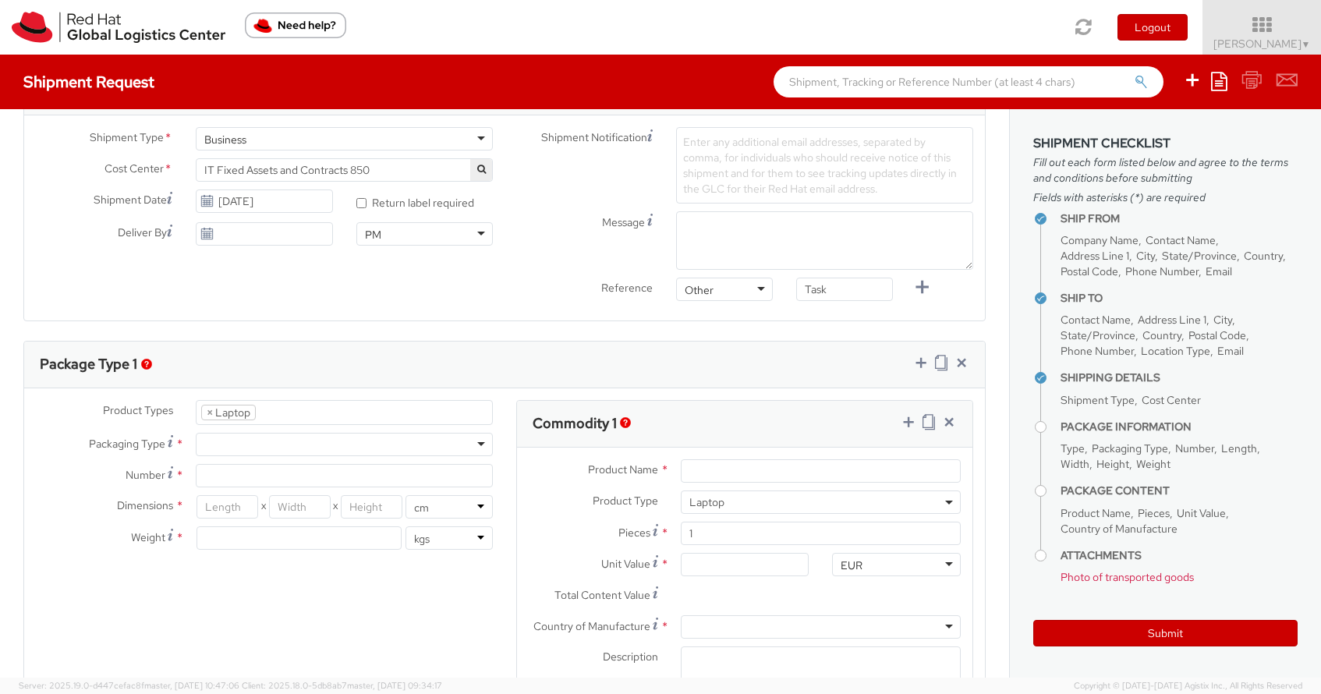
click at [480, 439] on div at bounding box center [344, 444] width 297 height 23
click at [267, 476] on input "Number *" at bounding box center [344, 475] width 297 height 23
type input "1"
click at [246, 508] on input "number" at bounding box center [227, 506] width 62 height 23
paste input "463013"
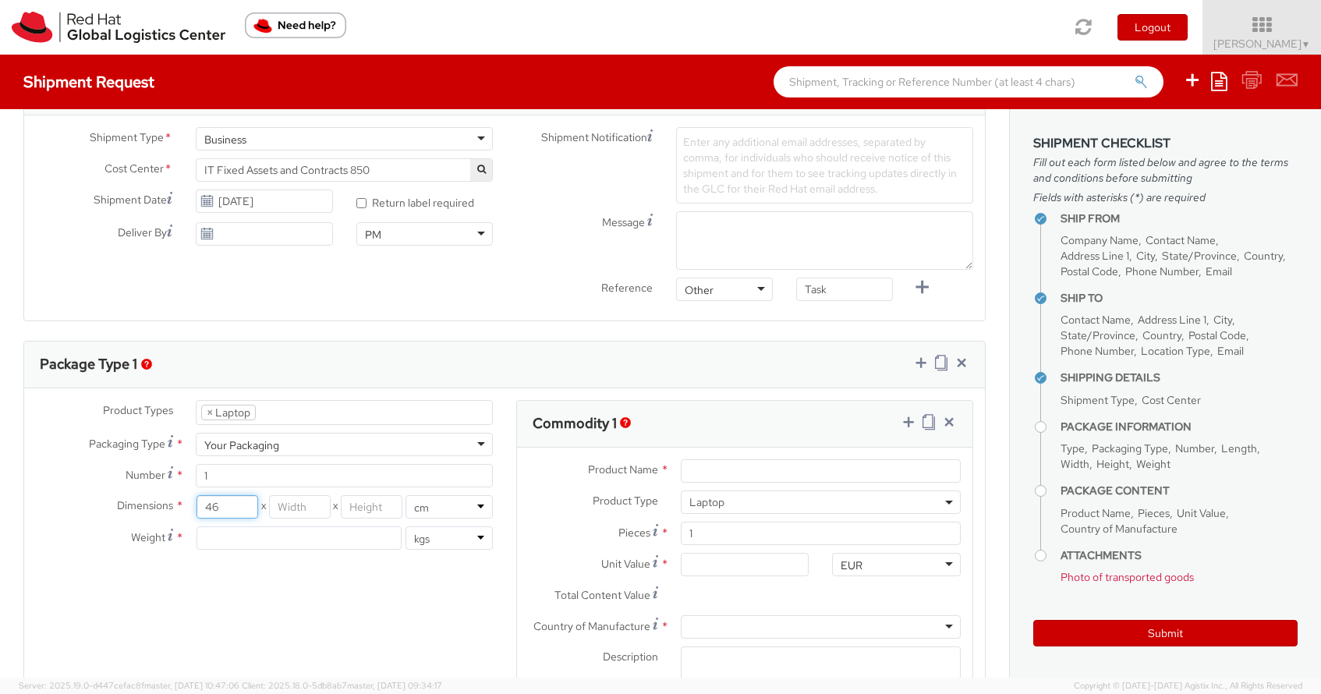
type input "46"
click at [312, 504] on input "number" at bounding box center [300, 506] width 62 height 23
type input "30"
click at [472, 504] on select "in cm" at bounding box center [448, 506] width 87 height 23
click at [381, 509] on input "number" at bounding box center [372, 506] width 62 height 23
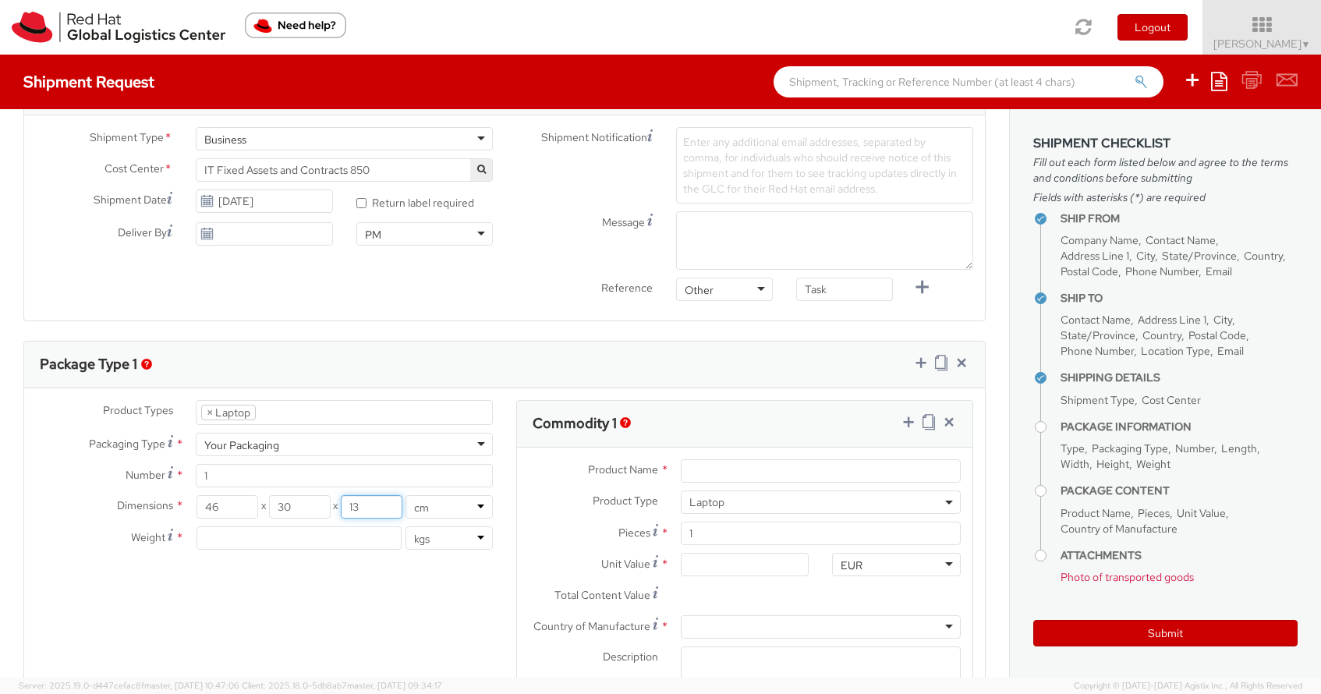
type input "13"
click at [304, 540] on input "number" at bounding box center [298, 537] width 204 height 23
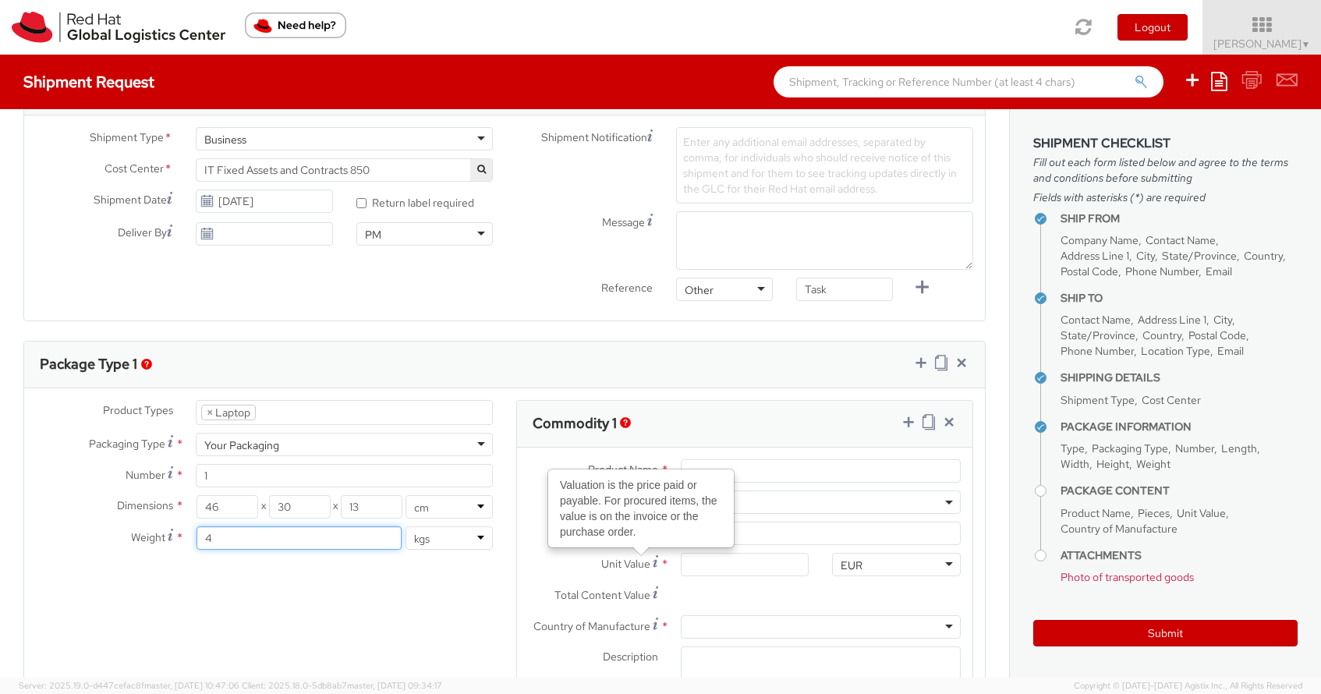
type input "4"
click at [752, 465] on input "Product Name *" at bounding box center [821, 470] width 280 height 23
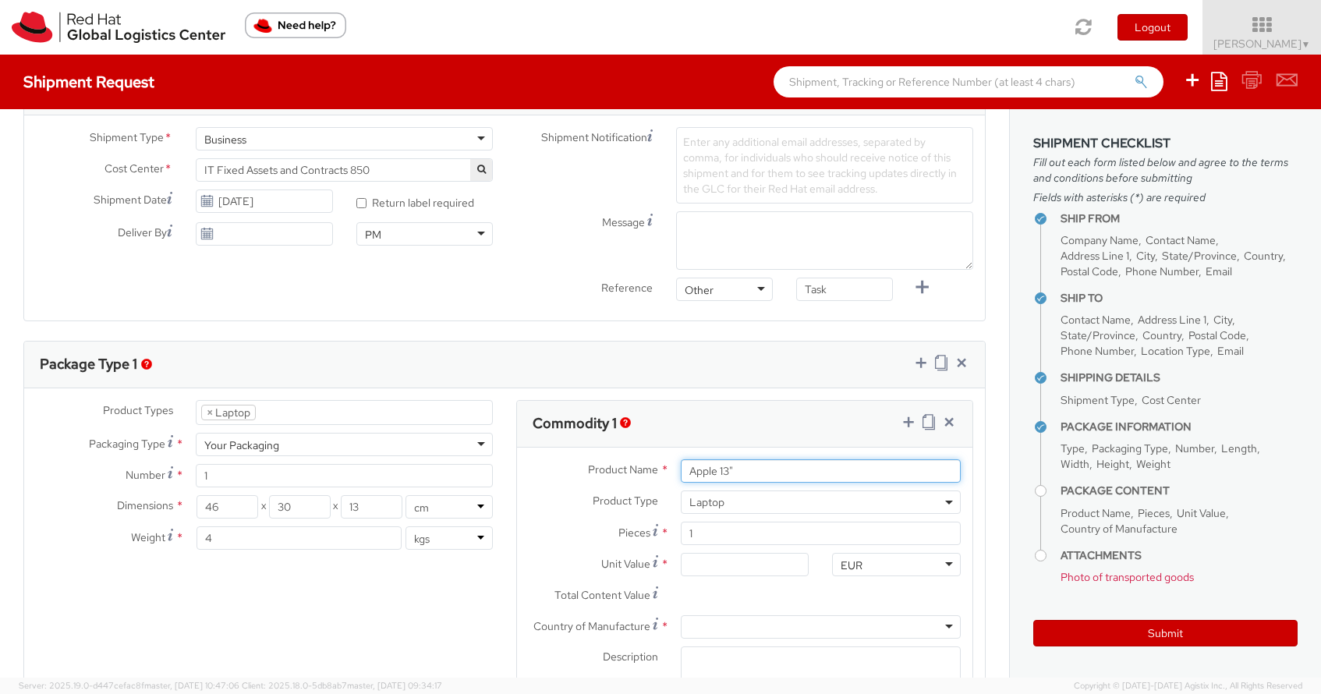
type input "Apple 13""
click at [795, 534] on input "1" at bounding box center [821, 533] width 280 height 23
click at [763, 557] on input "Unit Value *" at bounding box center [745, 564] width 129 height 23
type input "5.00"
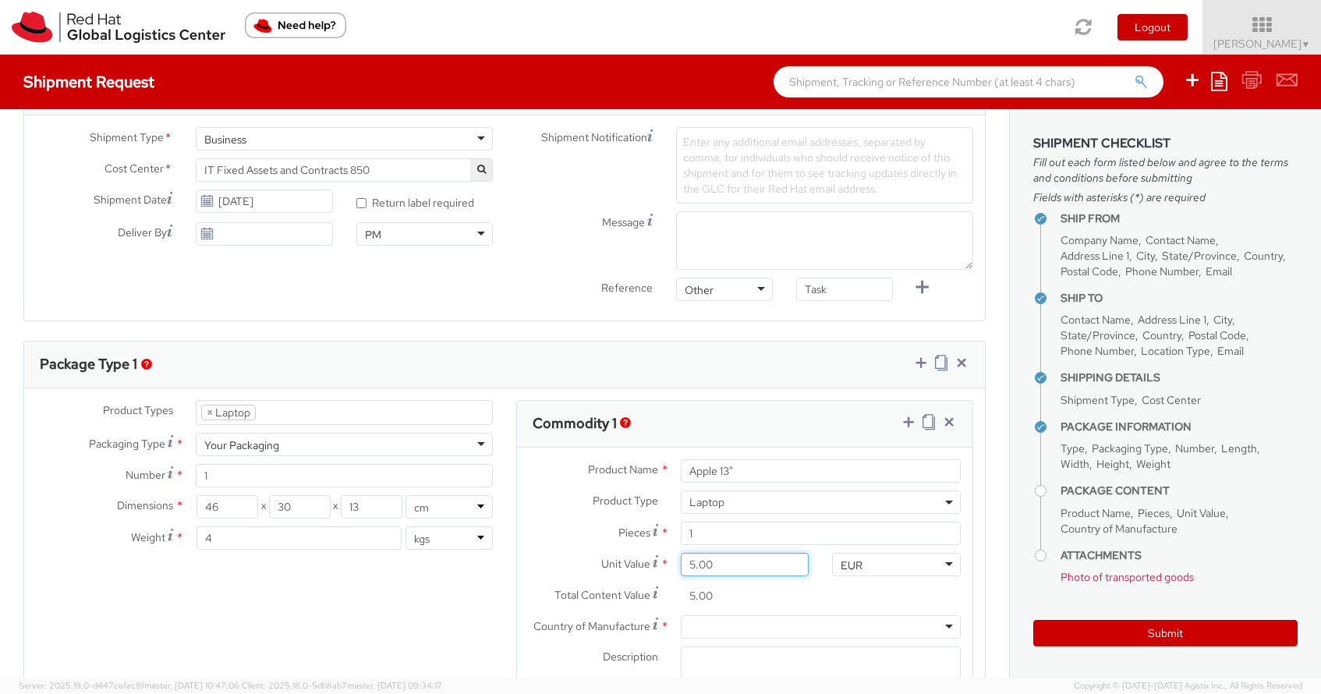
type input "50.00"
type input "500.00"
click at [759, 607] on input "500.00" at bounding box center [745, 595] width 129 height 23
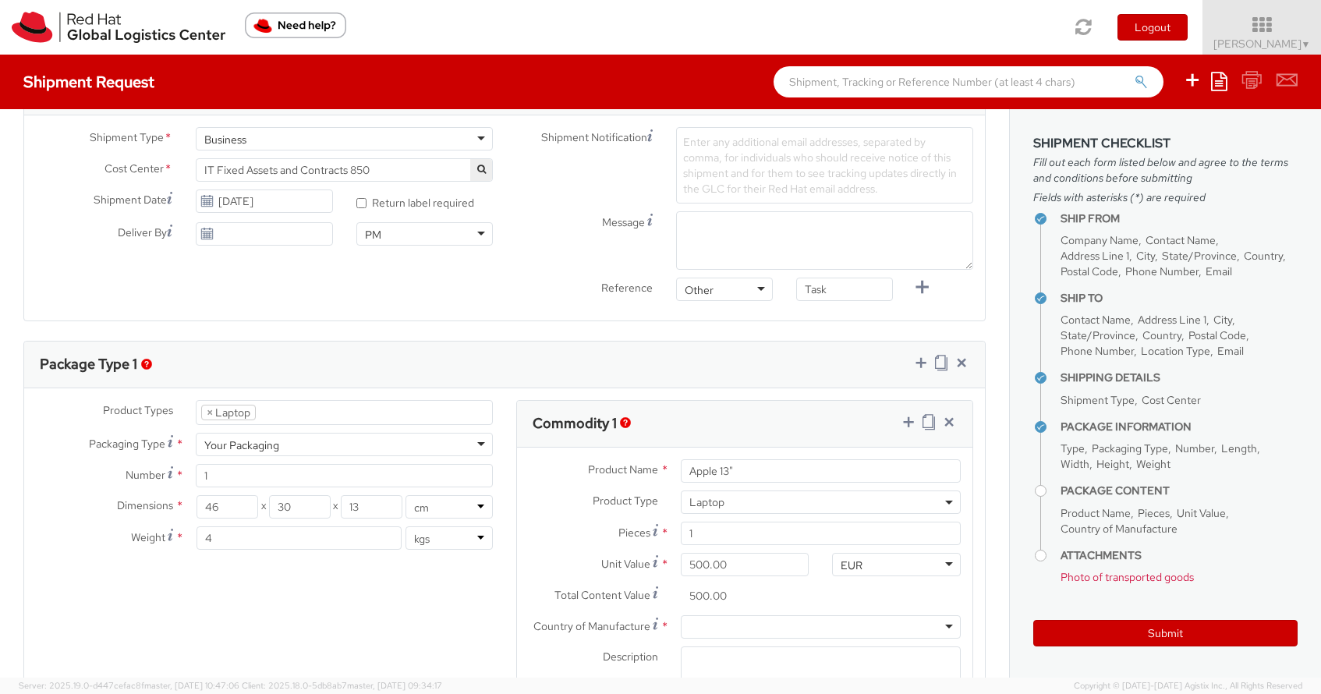
click at [781, 626] on div at bounding box center [821, 626] width 280 height 23
type input "china"
click at [437, 636] on div "Product Types * Documents Docking Station Laptop Monitor Other Hardware Server …" at bounding box center [504, 564] width 961 height 329
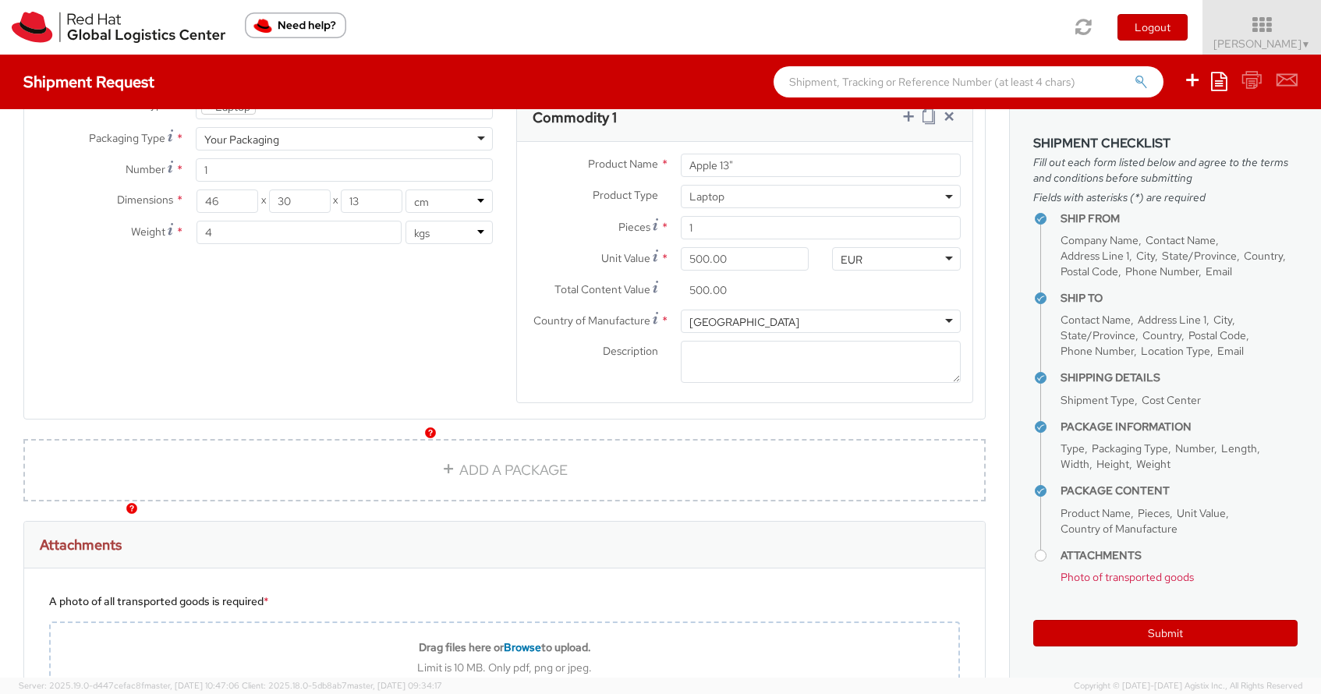
scroll to position [873, 0]
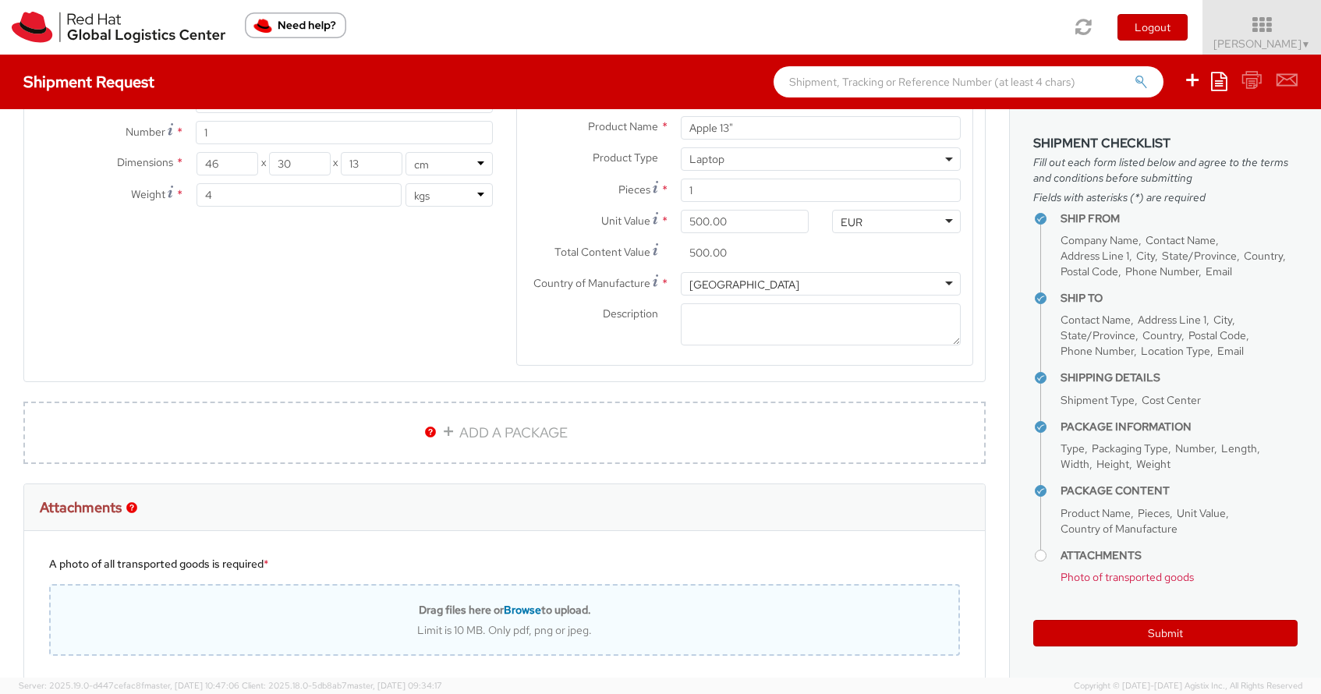
click at [527, 604] on span "Browse" at bounding box center [522, 610] width 37 height 14
type input "C:\fakepath\IMG_5561.jpg"
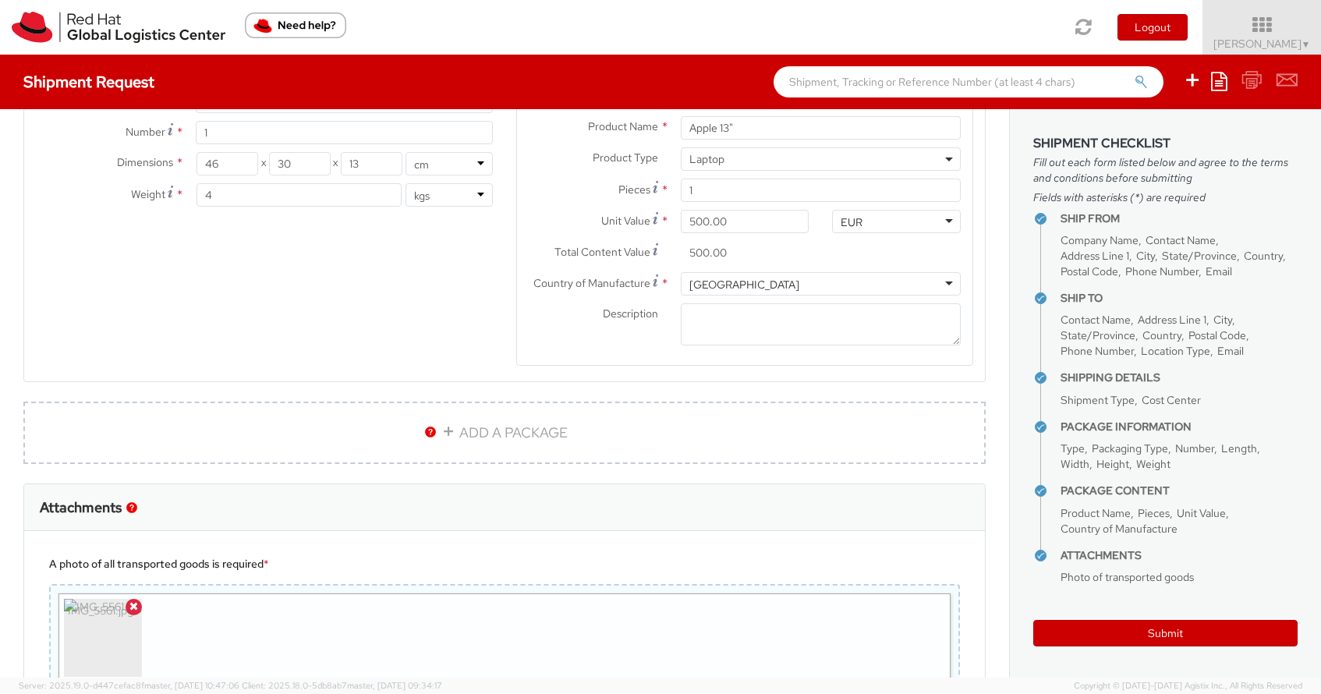
click at [999, 543] on div "Ship From Location Location * RH - Waterford City RH - Waterford City RH - Amst…" at bounding box center [504, 70] width 1009 height 1669
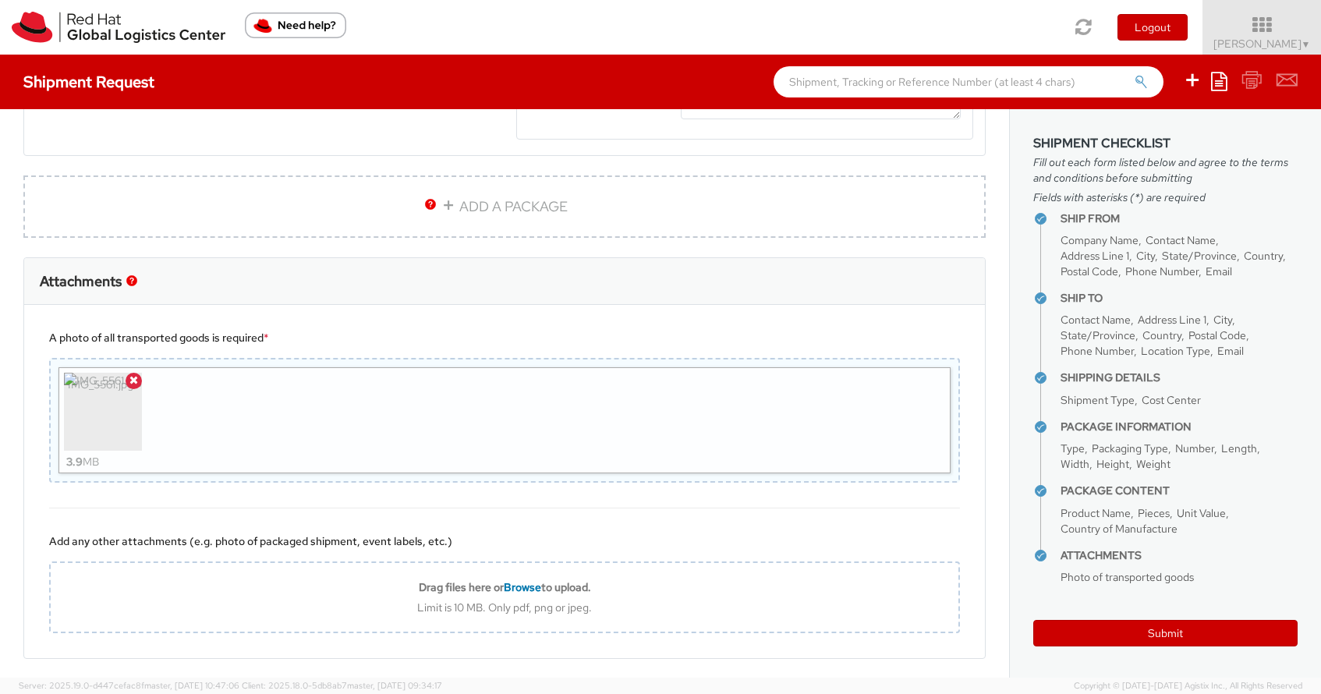
scroll to position [1100, 0]
click at [129, 380] on icon at bounding box center [133, 378] width 9 height 11
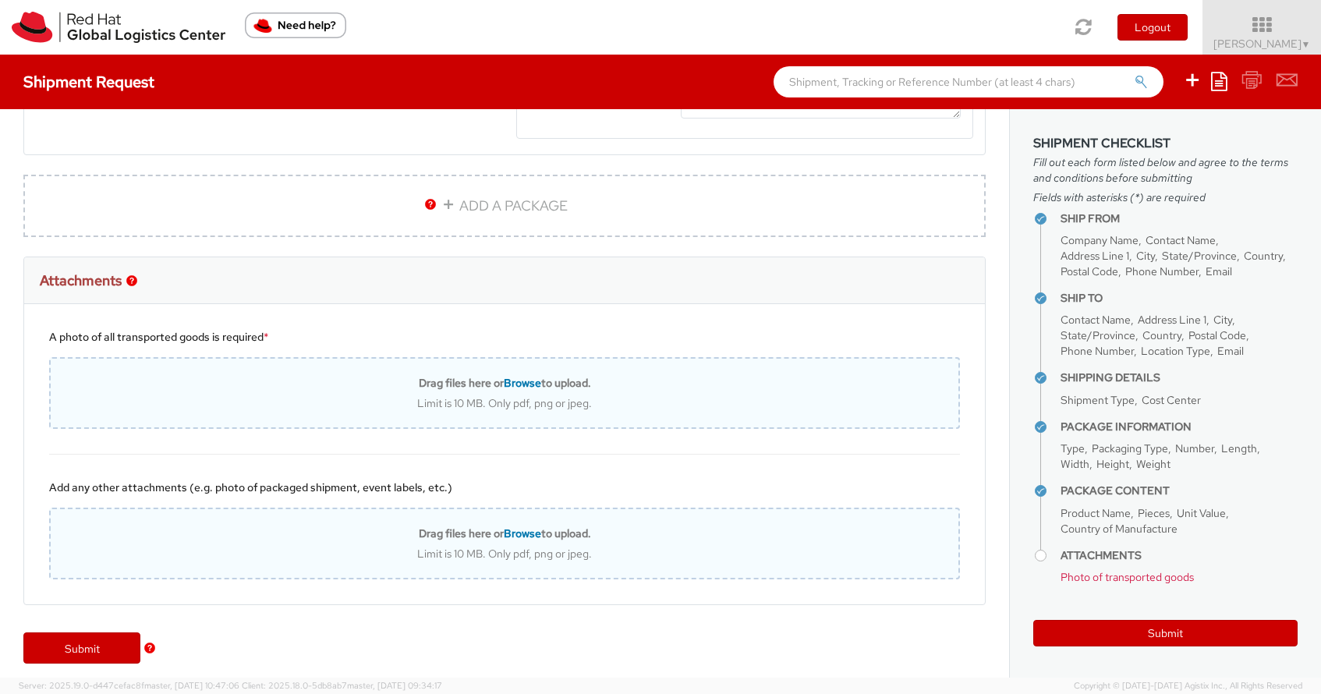
click at [515, 531] on span "Browse" at bounding box center [522, 533] width 37 height 14
type input "C:\fakepath\IMG_5561.jpg"
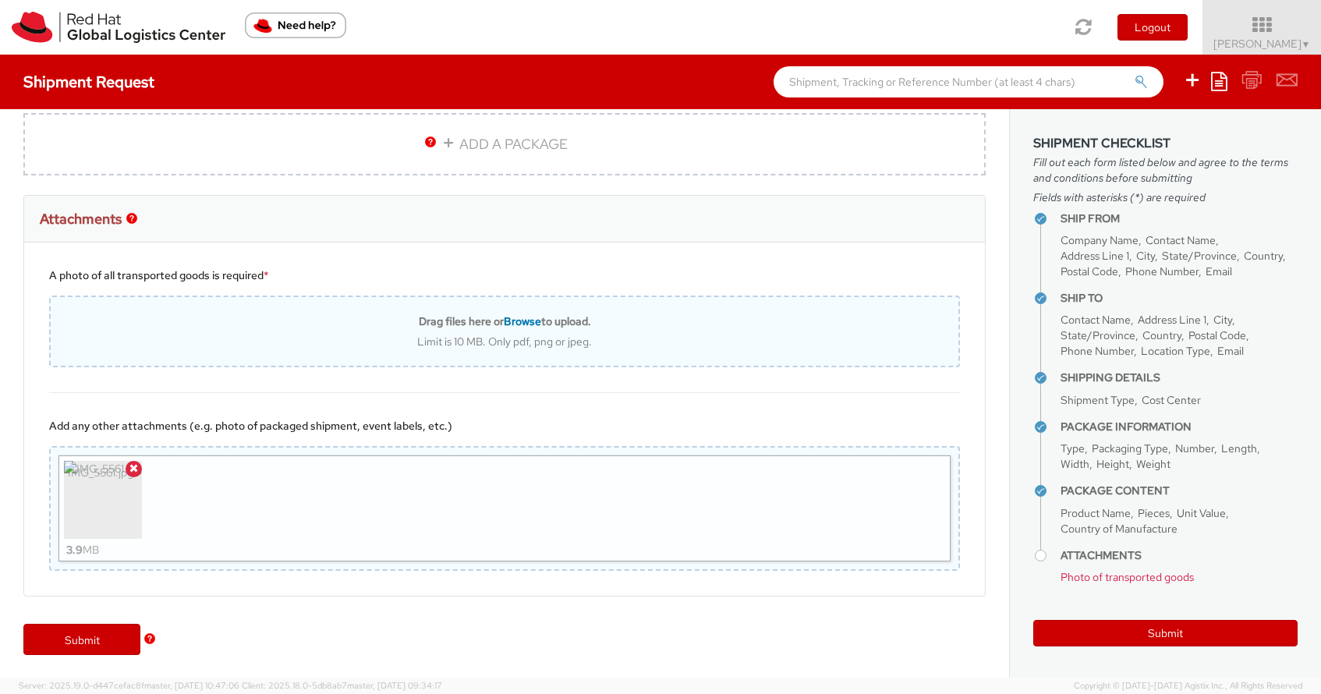
scroll to position [1163, 0]
click at [523, 314] on span "Browse" at bounding box center [522, 320] width 37 height 14
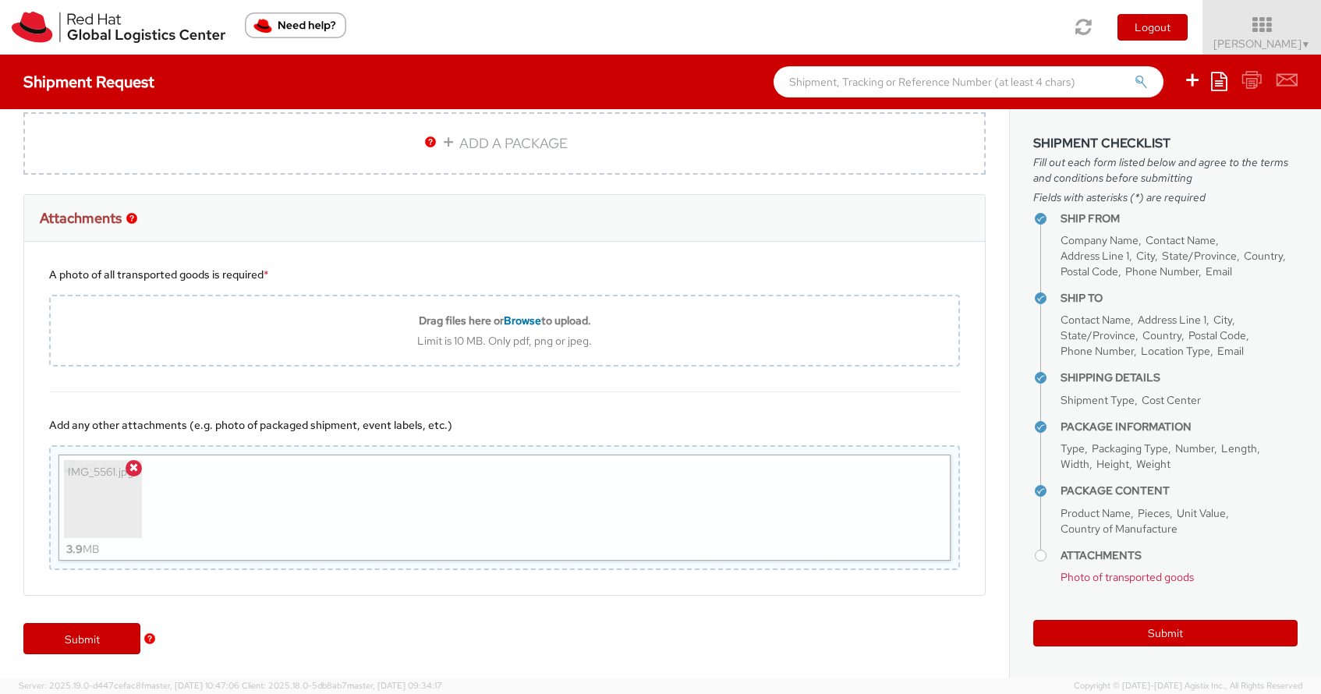
type input "C:\fakepath\IMG_5558.jpg"
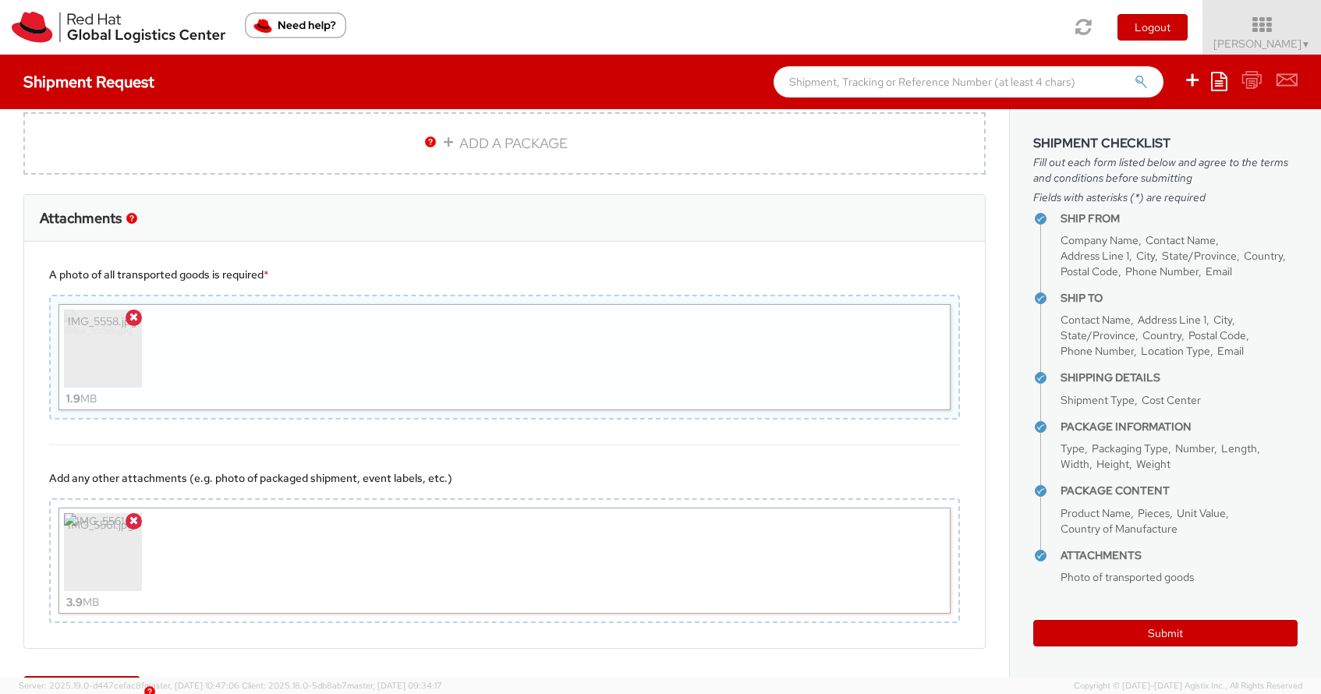
click at [534, 325] on div "IMG_5558.jpg 1.9 MB" at bounding box center [504, 357] width 892 height 106
click at [204, 323] on div "IMG_5558.jpg 1.9 MB" at bounding box center [504, 357] width 892 height 106
type input "C:\fakepath\IMG_5562.jpg"
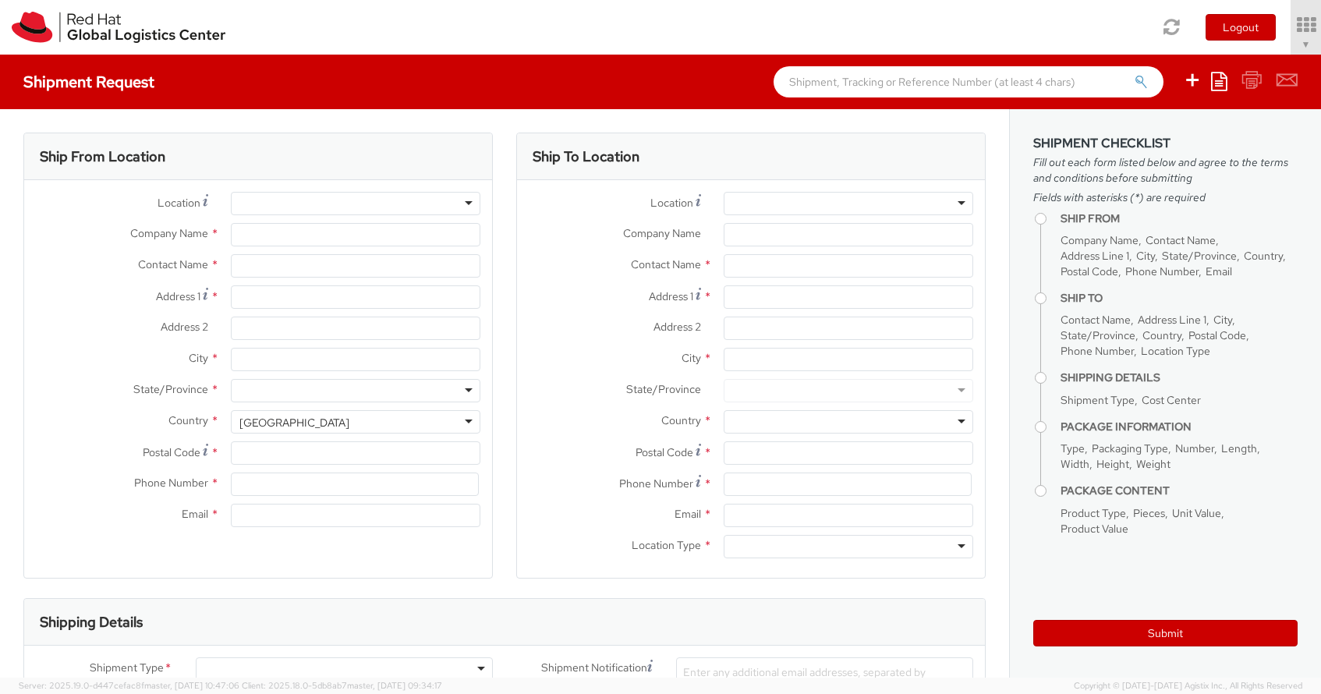
type input "Red Hat Limited"
type input "[PERSON_NAME]"
type input "[GEOGRAPHIC_DATA]"
type input "1st Floor"
type input "WATERFORD"
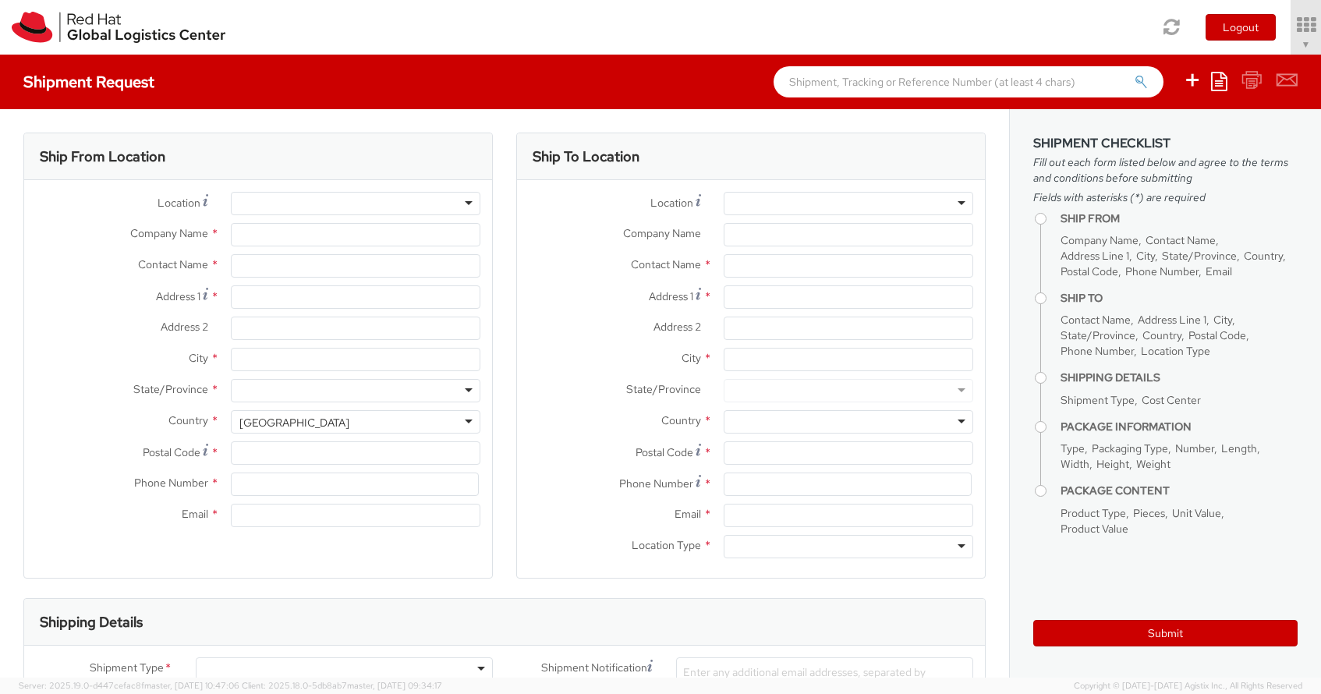
type input "X91NY33"
type input "35351810147"
type input "[EMAIL_ADDRESS][DOMAIN_NAME]"
select select "CM"
select select "KGS"
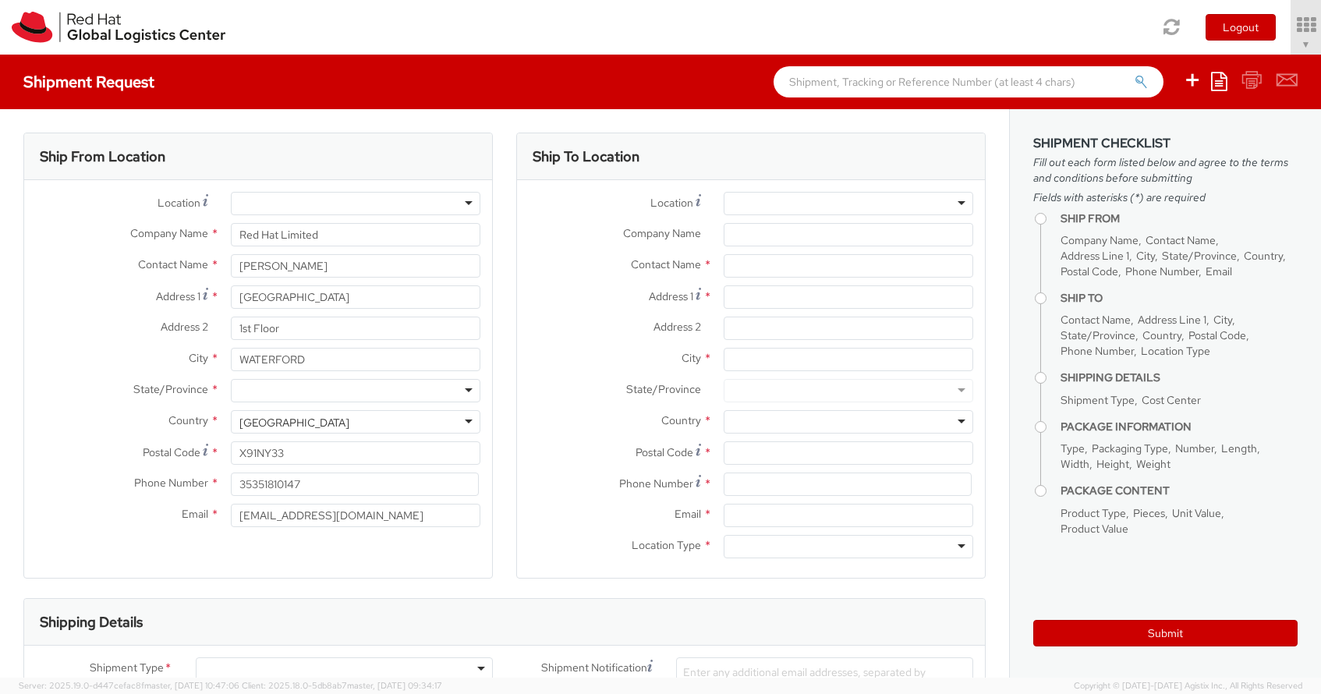
select select "655"
select select
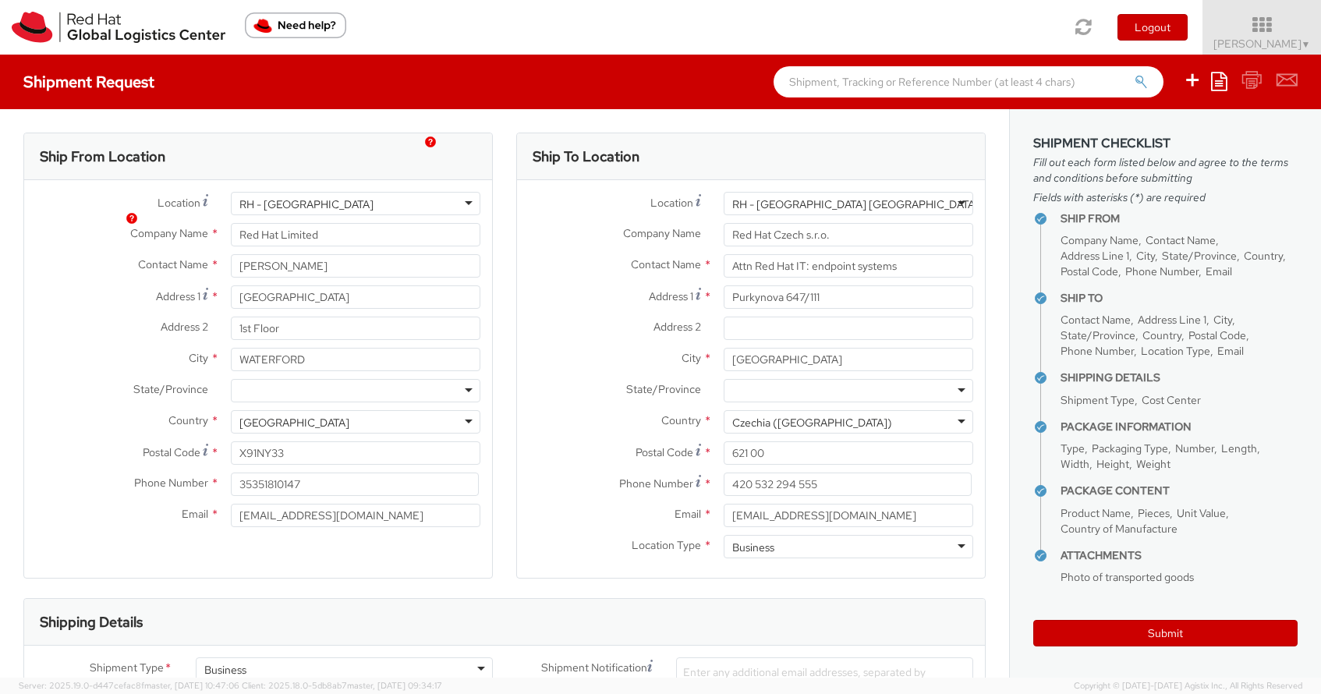
select select "850"
select select "LAPTOP"
